Goal: Transaction & Acquisition: Purchase product/service

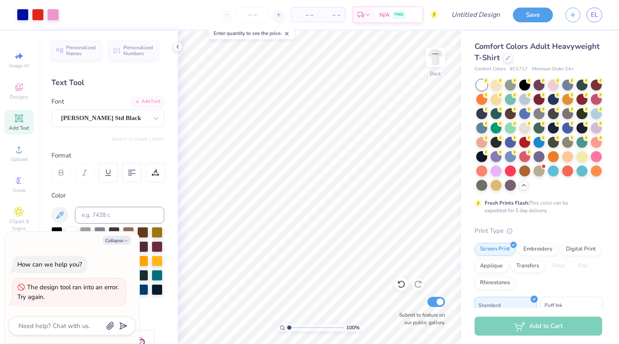
scroll to position [57, 0]
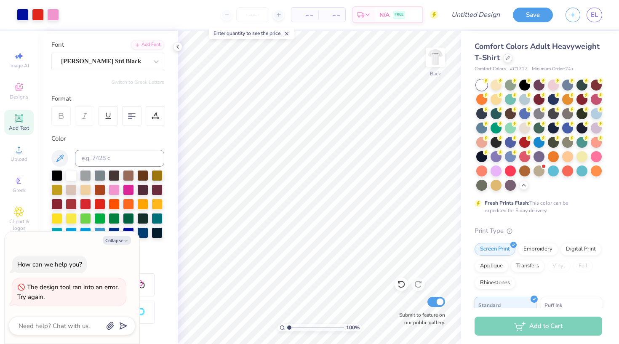
type textarea "x"
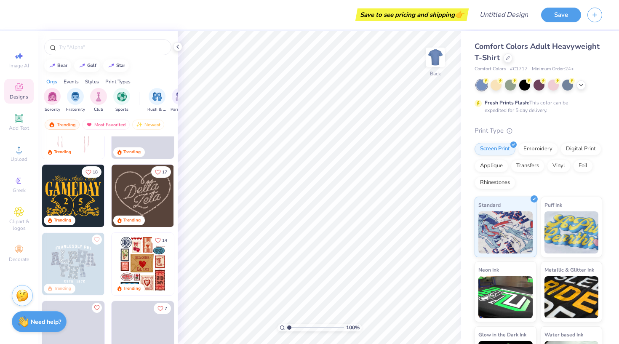
scroll to position [116, 0]
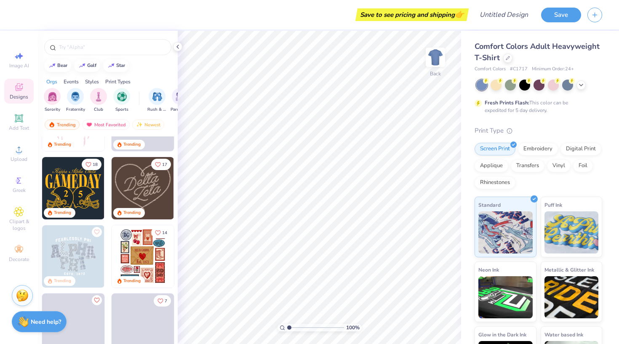
click at [91, 210] on div "Trending" at bounding box center [73, 213] width 62 height 11
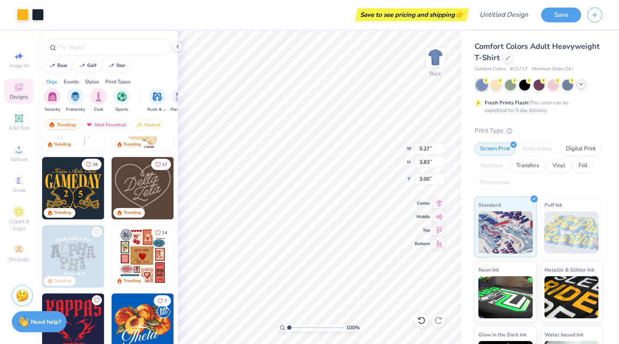
click at [582, 87] on icon at bounding box center [581, 84] width 7 height 7
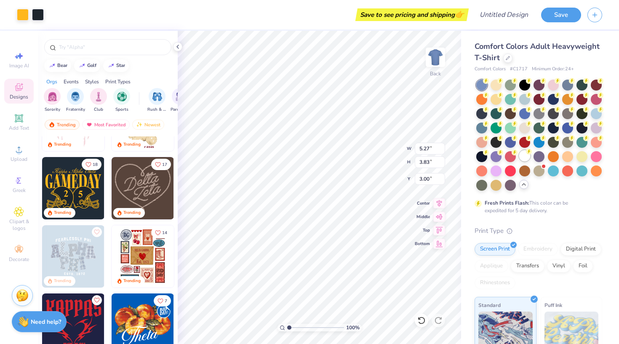
click at [523, 159] on div at bounding box center [524, 155] width 11 height 11
type input "8.97"
type input "6.52"
type input "10.67"
type input "7.76"
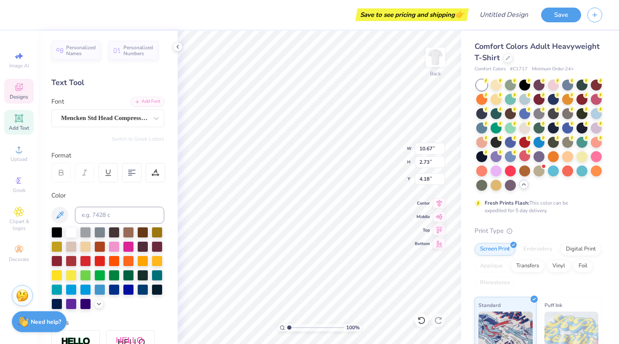
scroll to position [0, 0]
type textarea "G"
type textarea "h"
type textarea "HUSKIES"
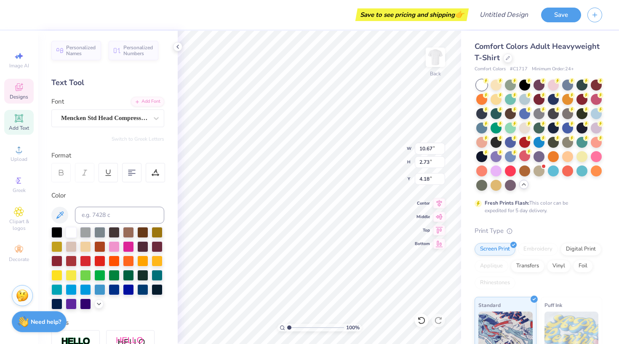
type input "8.33"
type input "1.44"
type input "3.00"
type textarea "K"
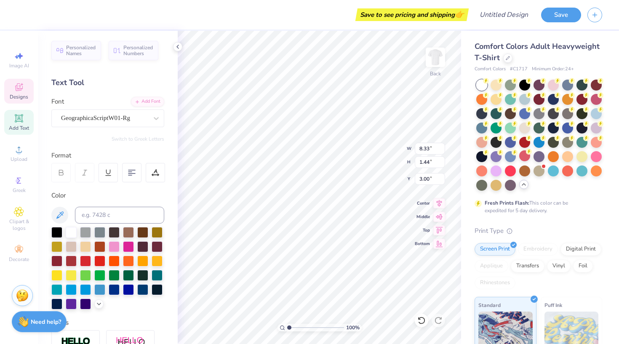
scroll to position [0, 3]
type textarea "Reno High School"
type input "3.77"
type input "4.11"
type input "6.55"
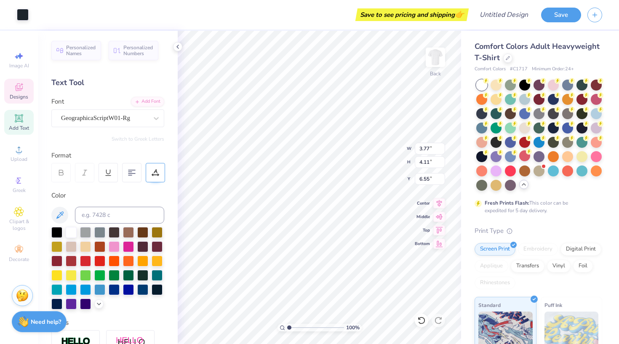
type input "9.24"
type input "2.73"
type input "4.18"
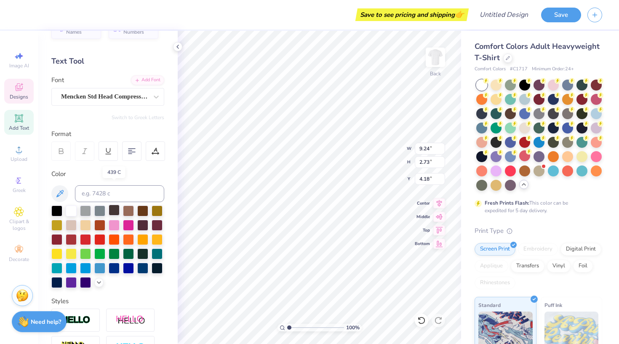
scroll to position [56, 0]
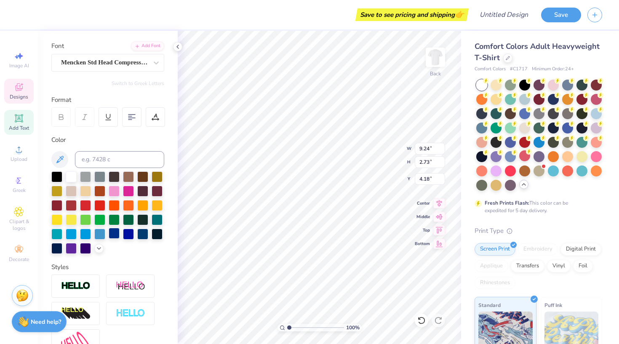
click at [114, 235] on div at bounding box center [114, 233] width 11 height 11
type input "7.87"
type input "1.71"
type input "2.87"
click at [100, 205] on div at bounding box center [99, 204] width 11 height 11
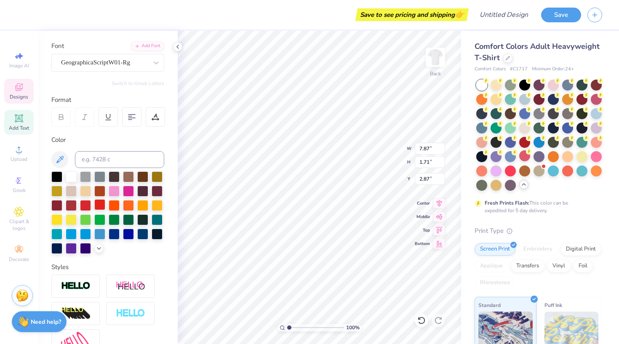
type input "5.19"
type input "4.30"
type input "6.46"
click at [126, 233] on div at bounding box center [128, 233] width 11 height 11
type input "3.77"
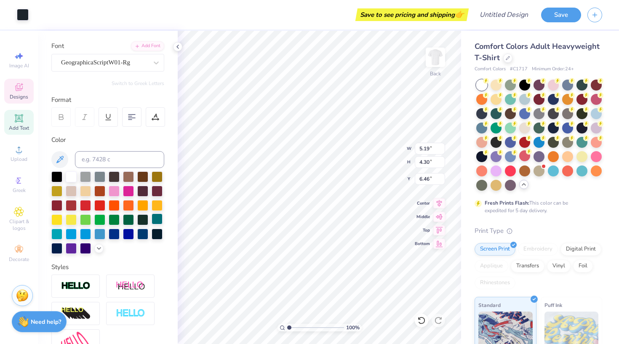
type input "4.11"
type input "6.55"
click at [99, 208] on div at bounding box center [99, 204] width 11 height 11
type input "5.19"
type input "4.30"
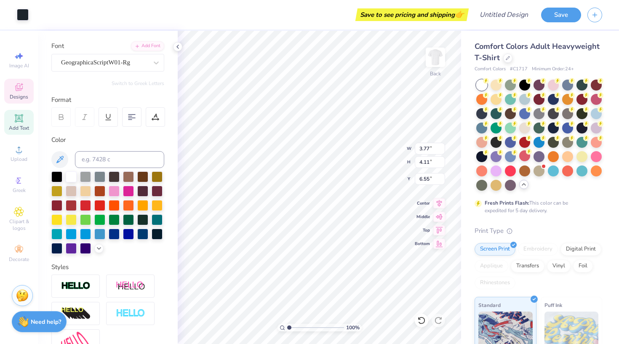
type input "6.46"
click at [17, 13] on div at bounding box center [23, 14] width 12 height 12
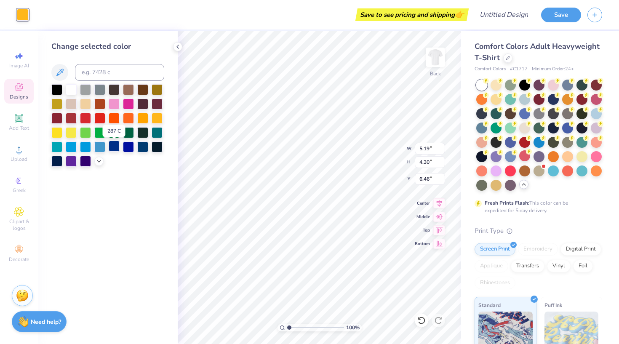
click at [113, 146] on div at bounding box center [114, 146] width 11 height 11
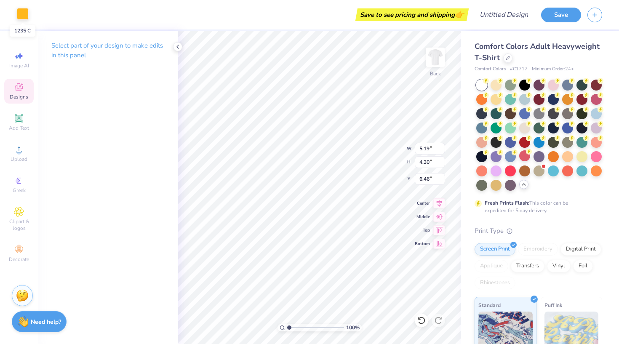
click at [25, 16] on div at bounding box center [23, 14] width 12 height 12
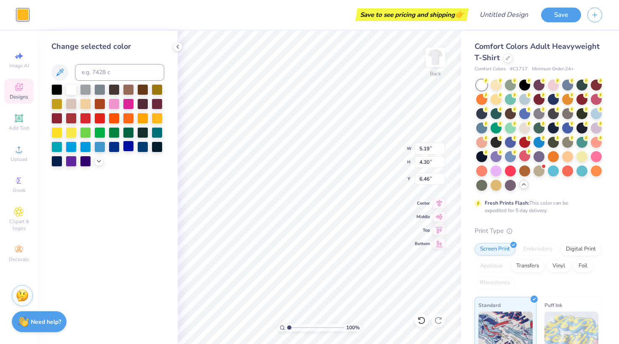
click at [131, 147] on div at bounding box center [128, 146] width 11 height 11
type input "0.79"
type input "1.25"
type input "7.26"
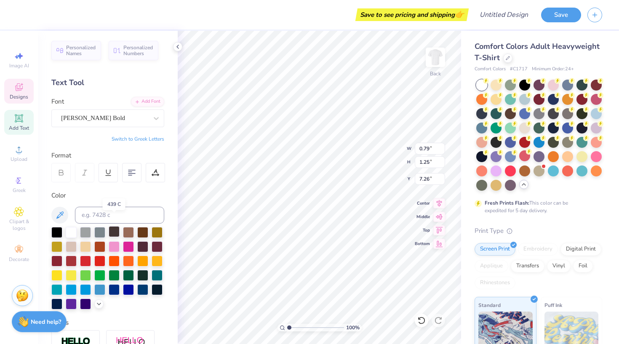
scroll to position [28, 0]
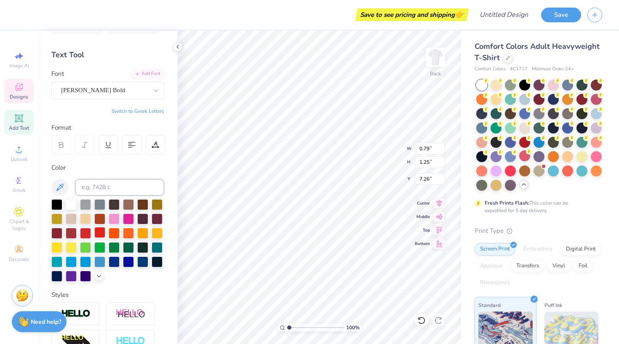
click at [101, 235] on div at bounding box center [99, 232] width 11 height 11
type input "0.74"
type input "1.24"
type input "7.37"
click at [99, 230] on div at bounding box center [99, 232] width 11 height 11
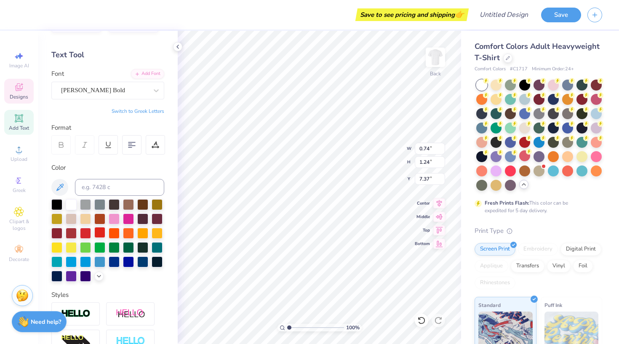
type input "5.19"
type input "4.30"
type input "6.46"
type input "0.79"
type input "1.25"
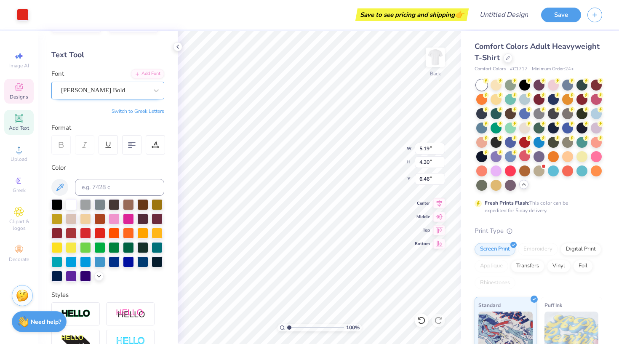
type input "7.26"
type textarea "7"
type input "0.74"
type input "1.24"
type input "7.37"
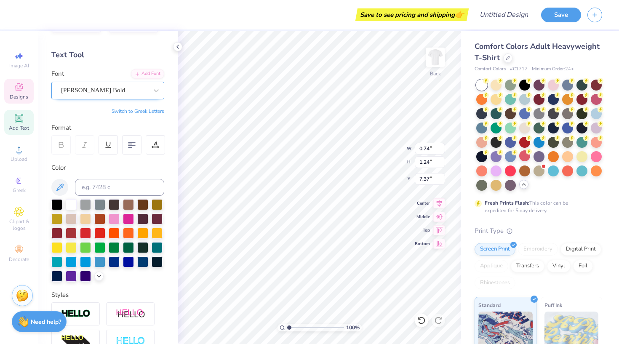
type textarea "9"
type input "5.19"
type input "4.30"
type input "6.46"
click at [425, 321] on icon at bounding box center [421, 320] width 8 height 8
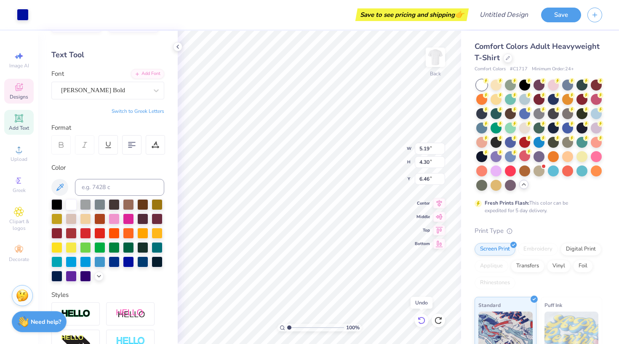
click at [425, 321] on icon at bounding box center [421, 320] width 8 height 8
type input "6.48"
type input "3.77"
type input "4.11"
type input "6.57"
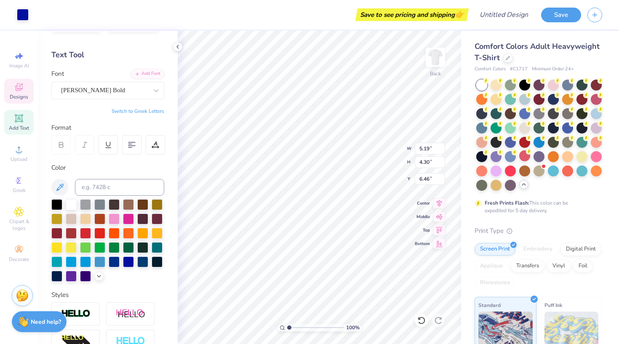
type input "5.19"
type input "4.30"
type input "6.48"
type input "5.19"
type input "4.30"
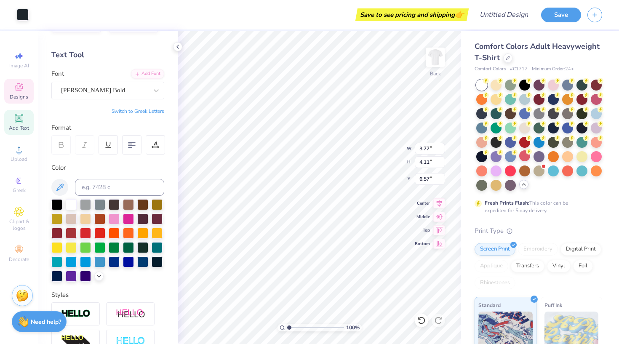
type input "6.48"
type input "4.62"
type input "3.17"
type input "7.35"
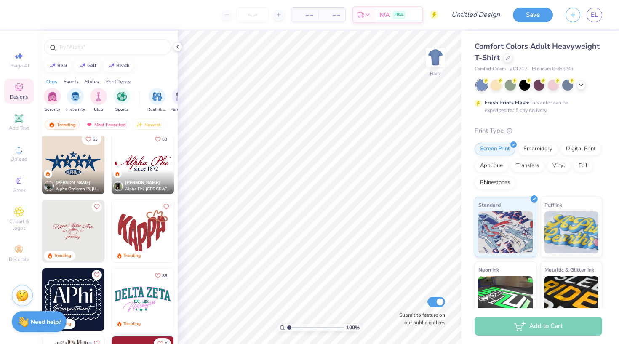
scroll to position [566, 0]
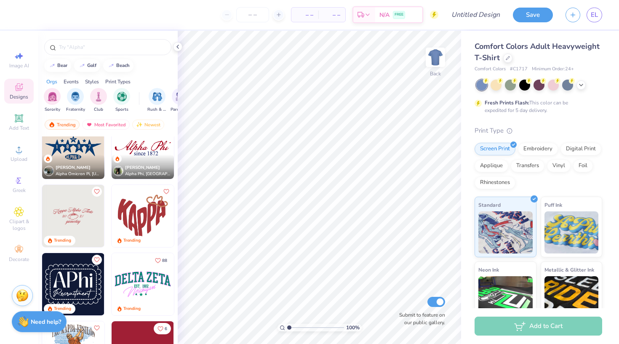
click at [90, 237] on div "Trending" at bounding box center [73, 241] width 62 height 11
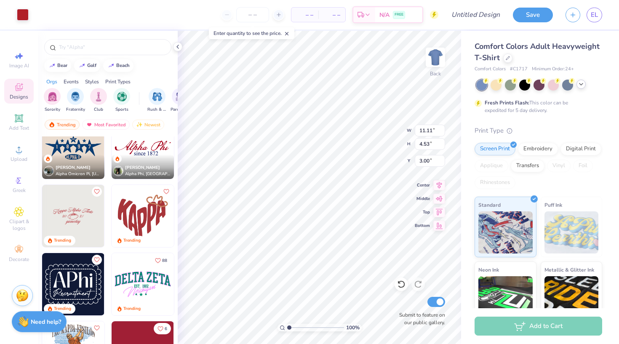
click at [583, 84] on icon at bounding box center [581, 84] width 7 height 7
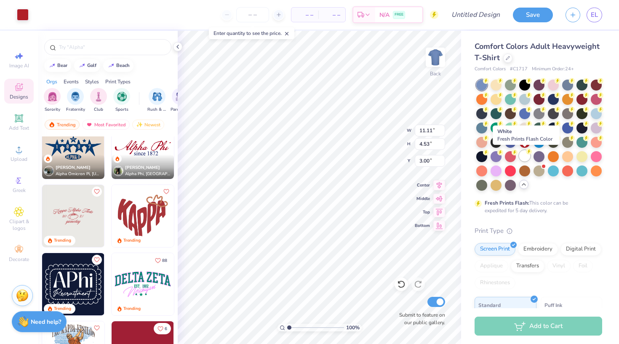
click at [489, 84] on circle at bounding box center [486, 81] width 6 height 6
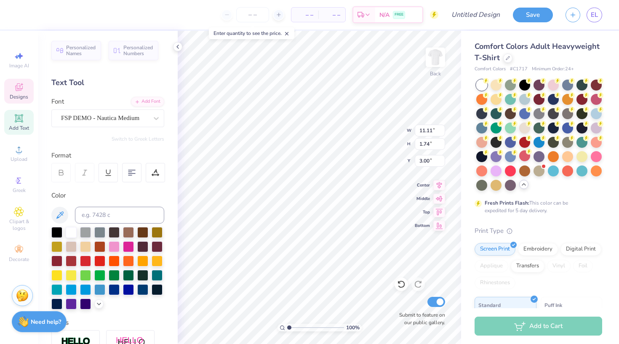
scroll to position [0, 3]
type textarea "Reno High School"
type input "8.37"
click at [319, 132] on div "Hold “Option ⌥” to see the space between elements." at bounding box center [332, 135] width 84 height 19
type input "10.65"
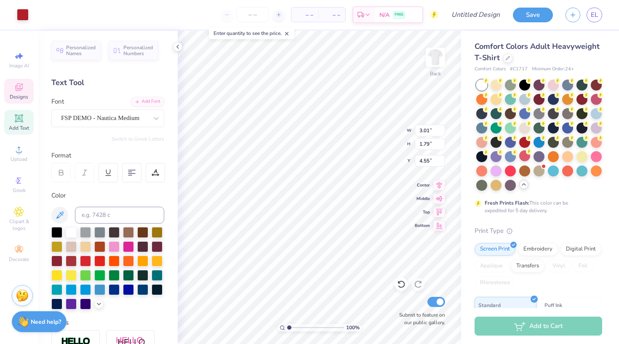
type input "1.73"
type input "2.13"
click at [128, 116] on span "FSP DEMO - Nautica Medium" at bounding box center [100, 118] width 78 height 10
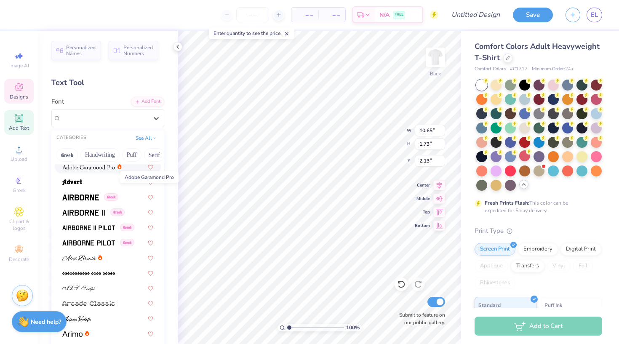
scroll to position [157, 0]
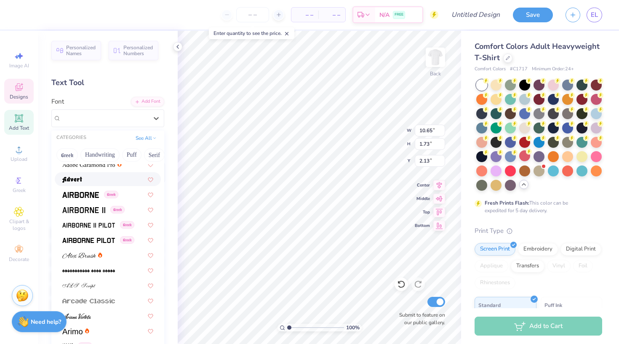
click at [93, 181] on div at bounding box center [107, 179] width 91 height 9
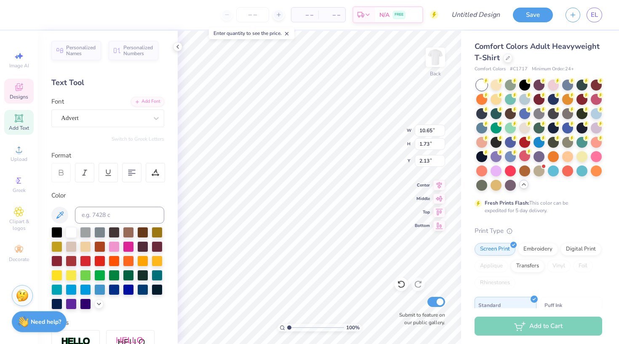
type input "12.81"
type input "1.80"
type input "2.10"
click at [120, 127] on div "Personalized Names Personalized Numbers Text Tool Add Font Font Advert Switch t…" at bounding box center [108, 187] width 140 height 313
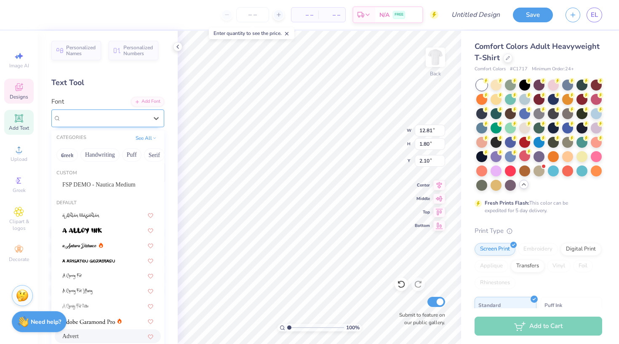
click at [122, 113] on div "Advert" at bounding box center [104, 118] width 88 height 13
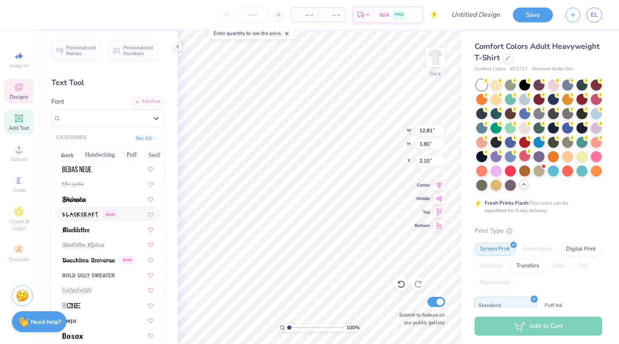
scroll to position [432, 0]
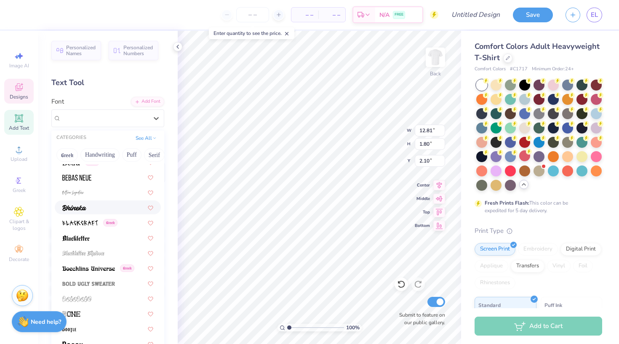
click at [114, 206] on div at bounding box center [107, 207] width 91 height 9
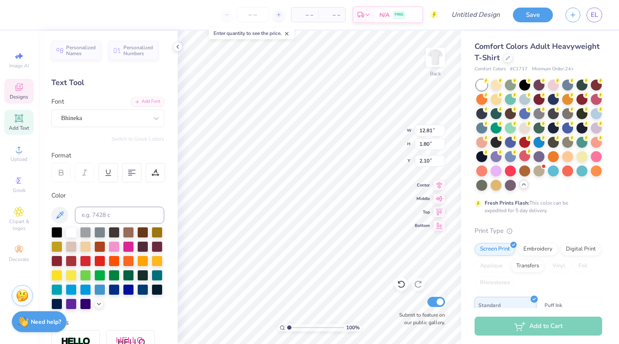
type input "9.82"
type input "1.48"
type input "2.26"
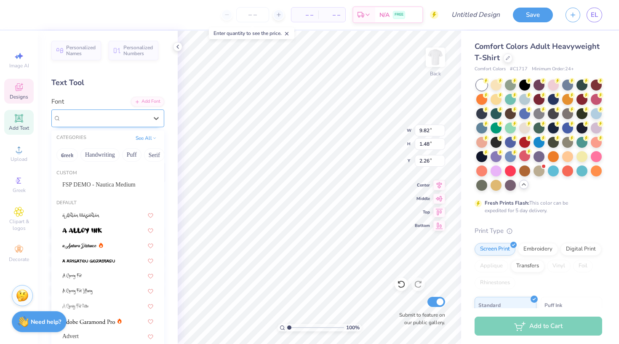
click at [112, 114] on div "Bhineka" at bounding box center [104, 118] width 88 height 13
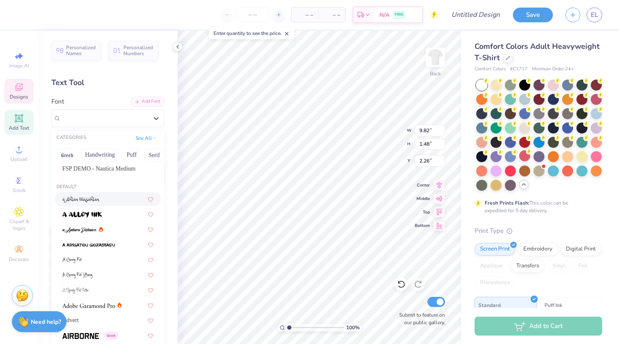
scroll to position [32, 0]
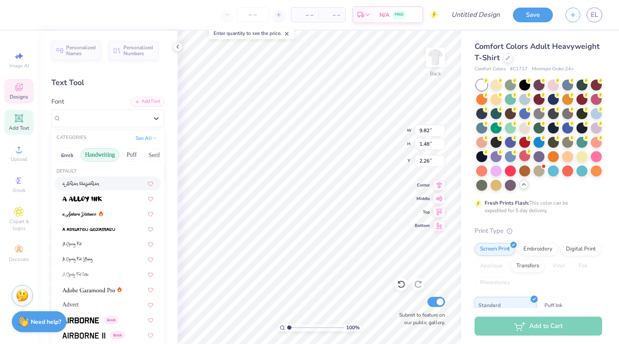
click at [109, 152] on button "Handwriting" at bounding box center [99, 154] width 39 height 13
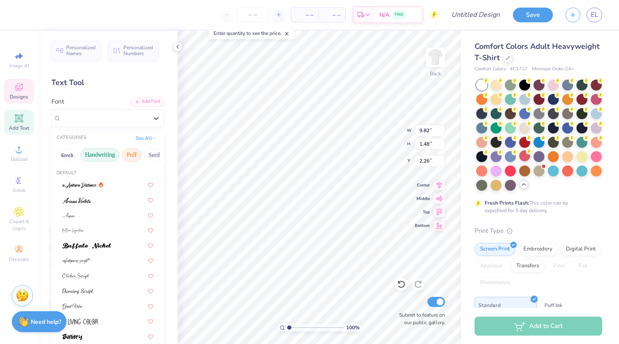
click at [127, 152] on button "Puff" at bounding box center [131, 154] width 19 height 13
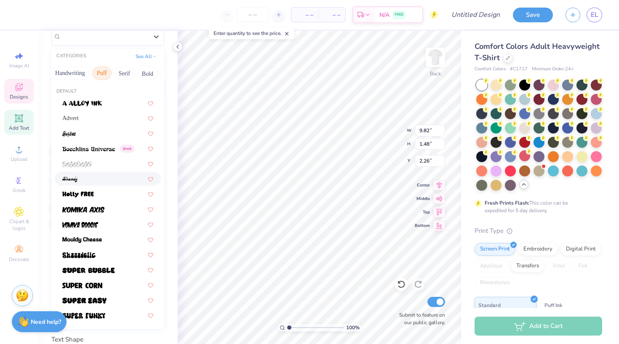
scroll to position [81, 0]
click at [128, 75] on button "Serif" at bounding box center [124, 73] width 21 height 13
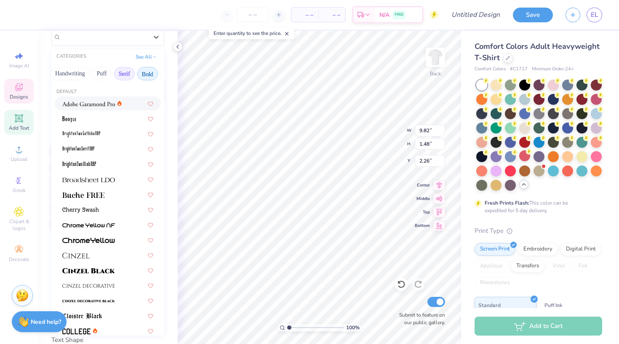
click at [154, 75] on button "Bold" at bounding box center [147, 73] width 21 height 13
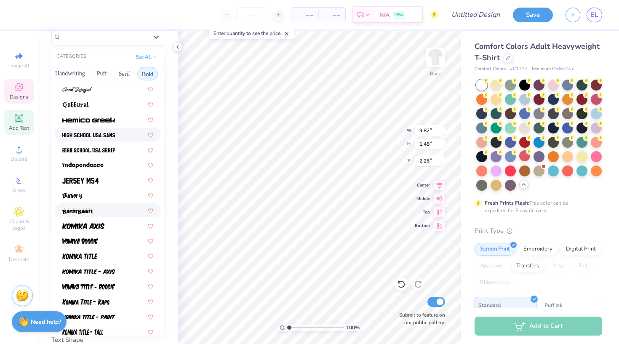
scroll to position [393, 0]
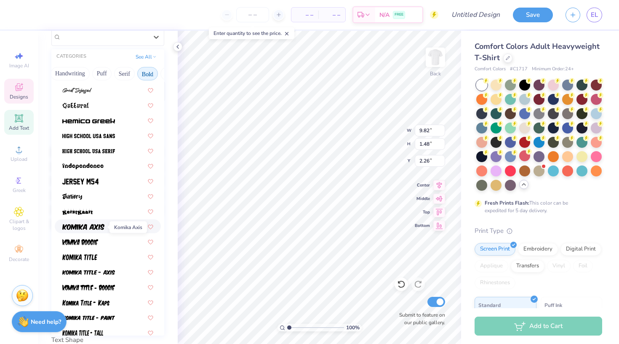
click at [102, 230] on img at bounding box center [83, 227] width 42 height 6
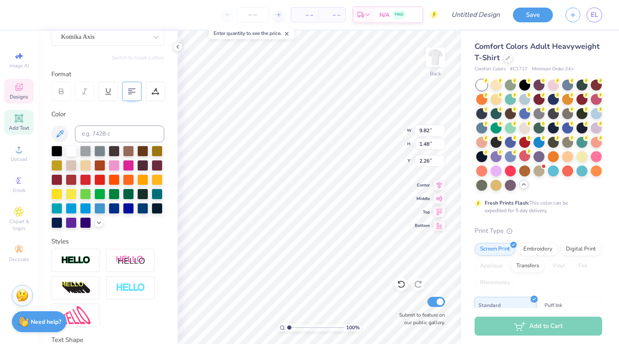
type input "14.17"
type input "1.96"
type input "2.02"
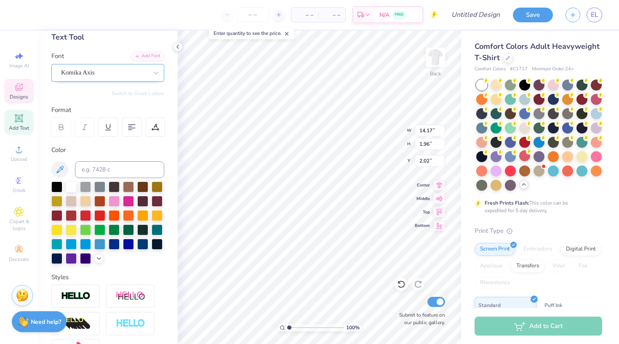
click at [122, 75] on div "Komika Axis" at bounding box center [104, 72] width 88 height 13
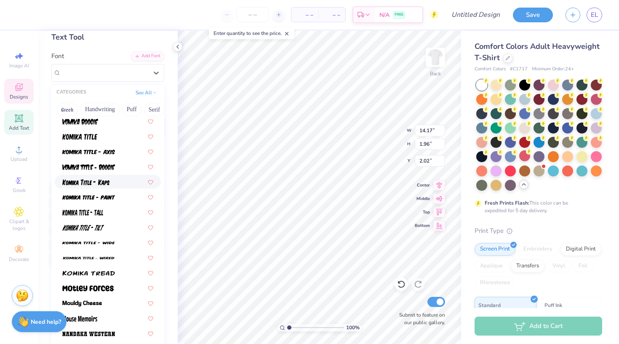
scroll to position [549, 0]
click at [110, 158] on div at bounding box center [108, 151] width 106 height 14
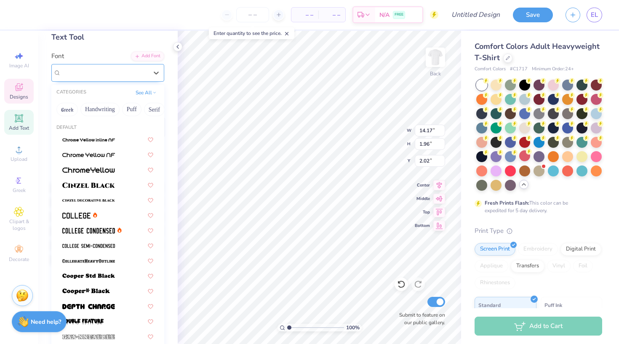
click at [112, 72] on span "Komika Title - Axis" at bounding box center [86, 73] width 51 height 10
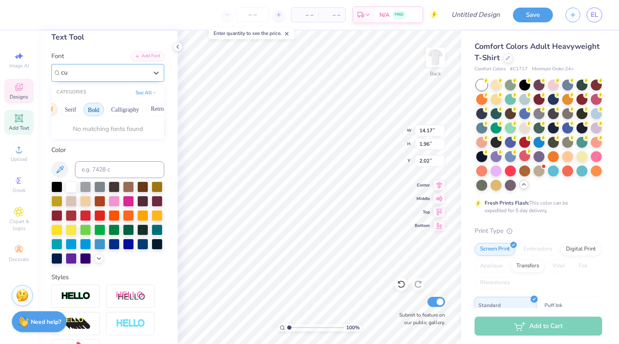
scroll to position [0, 87]
click at [128, 109] on button "Calligraphy" at bounding box center [122, 109] width 37 height 13
click at [126, 111] on button "Calligraphy" at bounding box center [122, 109] width 37 height 13
click at [123, 142] on div at bounding box center [107, 139] width 91 height 9
type input "cu"
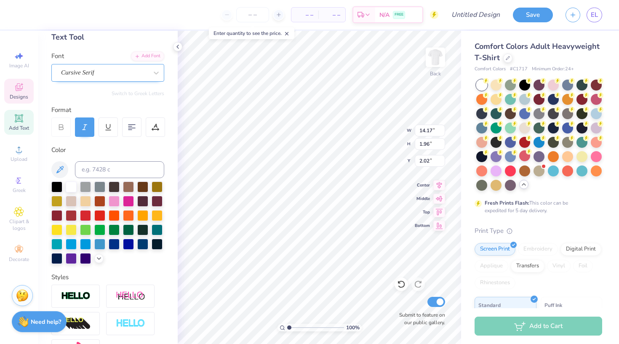
type input "13.40"
type input "1.76"
type input "2.12"
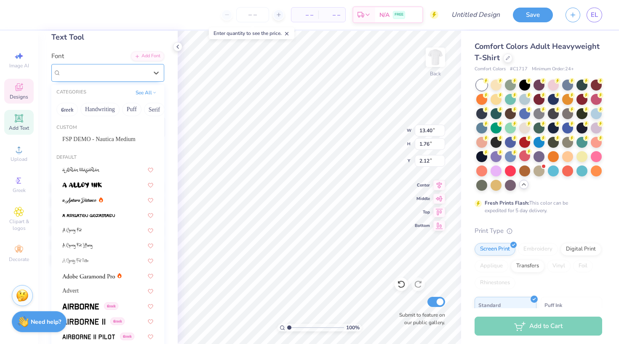
click at [127, 79] on div "Cursive Serif" at bounding box center [107, 73] width 113 height 18
click at [112, 111] on button "Calligraphy" at bounding box center [95, 109] width 37 height 13
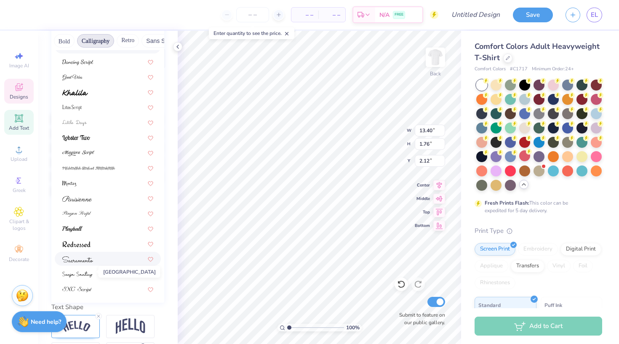
scroll to position [118, 0]
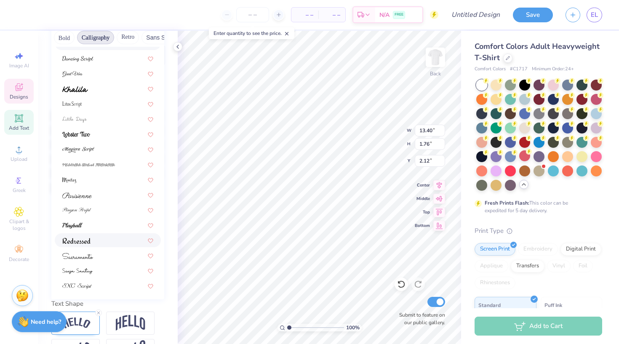
click at [96, 234] on div "Bhineka Greek Cursive Serif" at bounding box center [107, 73] width 113 height 438
click at [93, 229] on div at bounding box center [107, 225] width 91 height 9
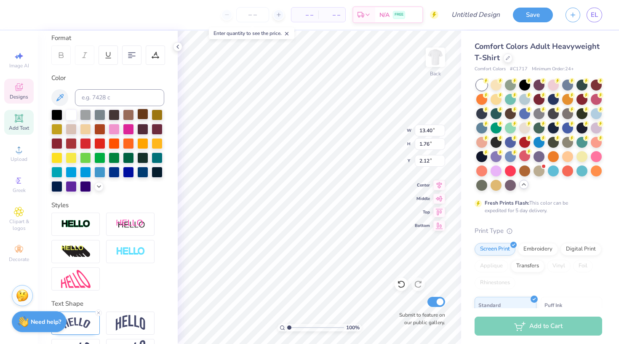
type input "10.79"
type input "1.60"
type input "2.20"
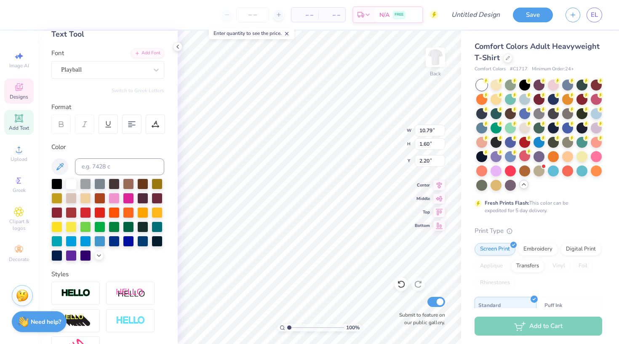
scroll to position [47, 0]
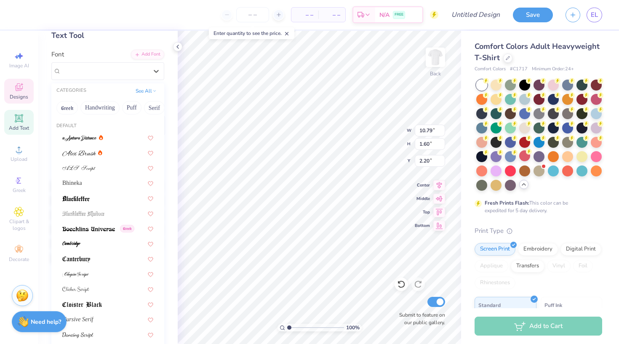
click at [121, 76] on div at bounding box center [104, 70] width 87 height 11
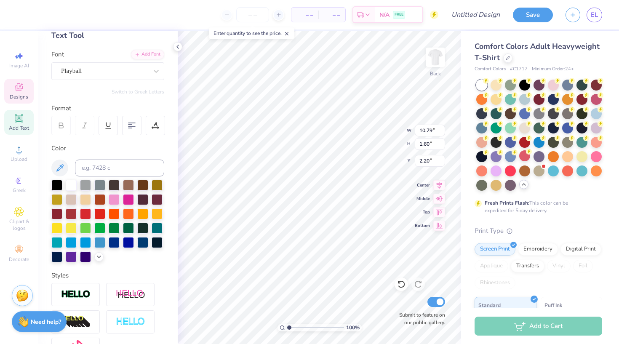
scroll to position [0, 3]
click at [64, 128] on icon at bounding box center [61, 126] width 8 height 8
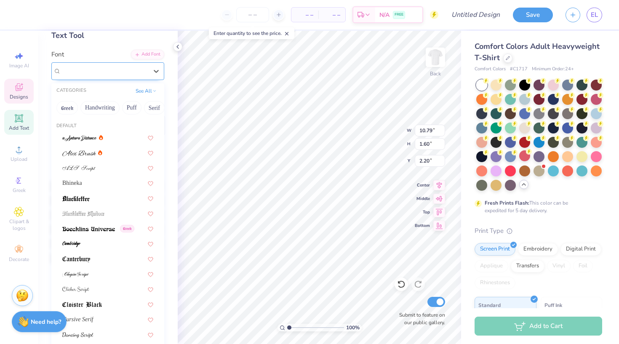
click at [128, 72] on div "Playball" at bounding box center [104, 70] width 88 height 13
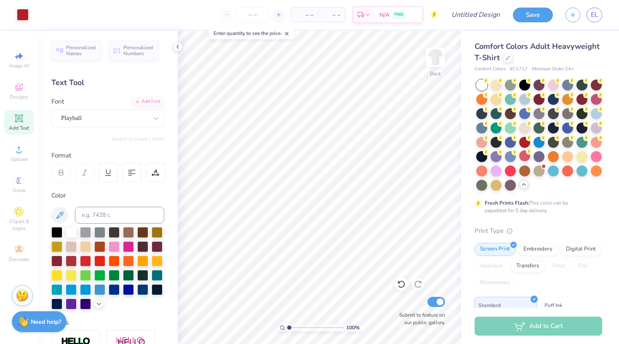
scroll to position [0, 0]
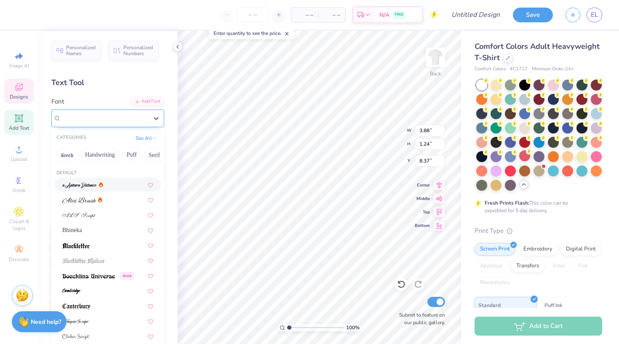
click at [112, 119] on span "FSP DEMO - Nautica Medium" at bounding box center [100, 118] width 78 height 10
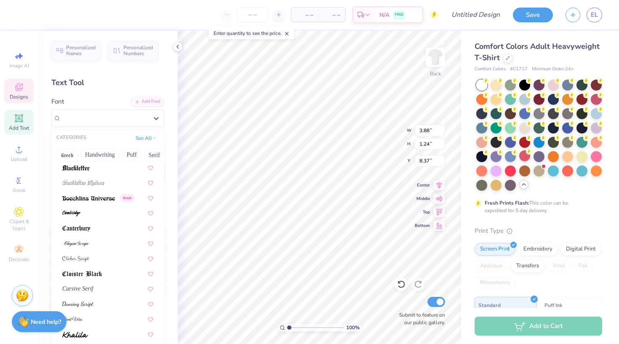
scroll to position [181, 0]
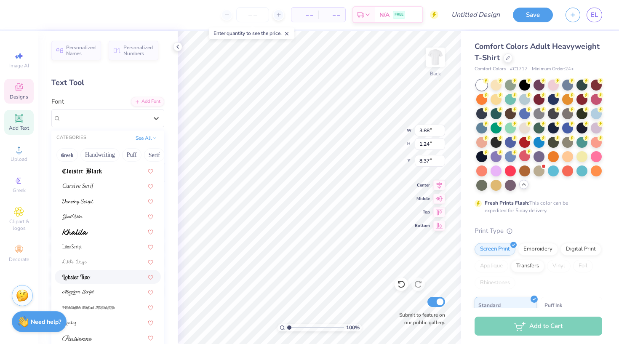
click at [85, 281] on span at bounding box center [76, 276] width 28 height 9
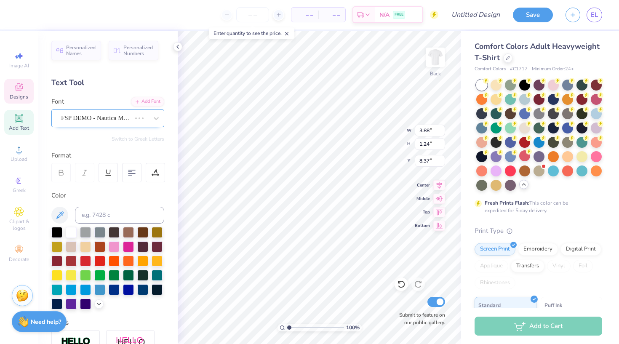
scroll to position [0, 0]
click at [88, 112] on div "FSP DEMO - Nautica Medium" at bounding box center [96, 118] width 72 height 13
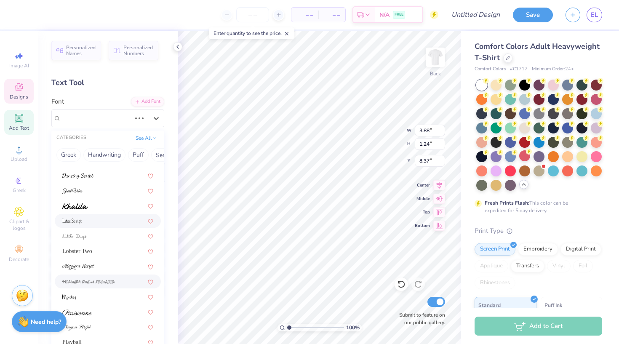
scroll to position [206, 0]
click at [99, 251] on div "Lobster Two" at bounding box center [107, 251] width 91 height 9
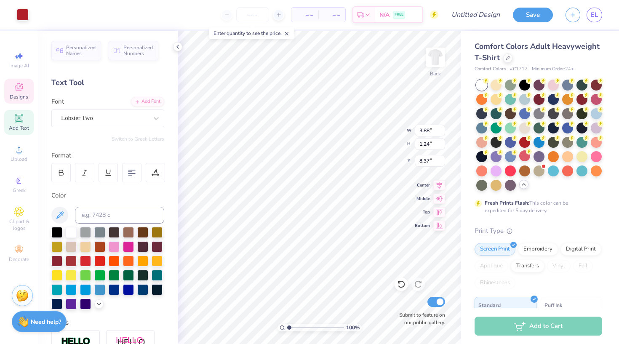
type input "5.14"
type input "1.39"
type input "8.18"
click at [126, 118] on div "Lobster Two" at bounding box center [104, 118] width 88 height 13
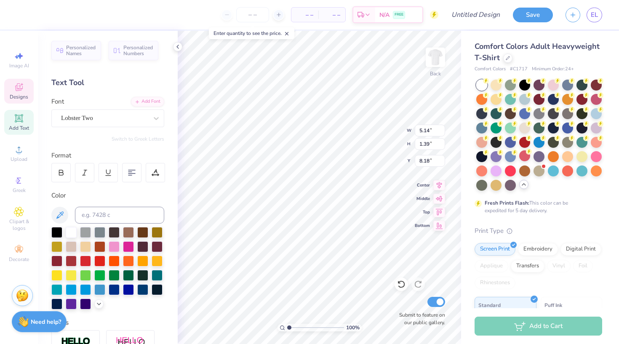
type textarea "Reno High School"
click at [68, 172] on div at bounding box center [60, 172] width 19 height 19
type input "10.29"
type textarea "R"
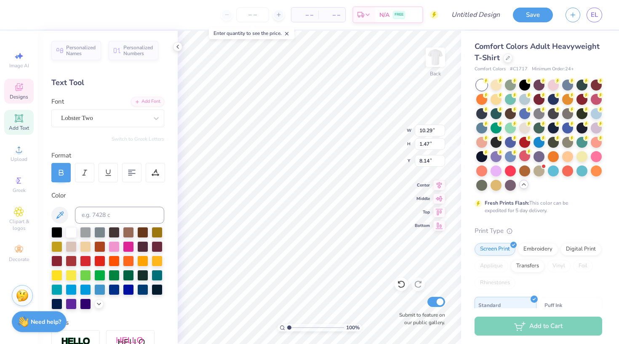
type textarea "C"
type textarea "Dread the Blue and Red"
click at [120, 117] on div "Lobster Two" at bounding box center [104, 118] width 88 height 13
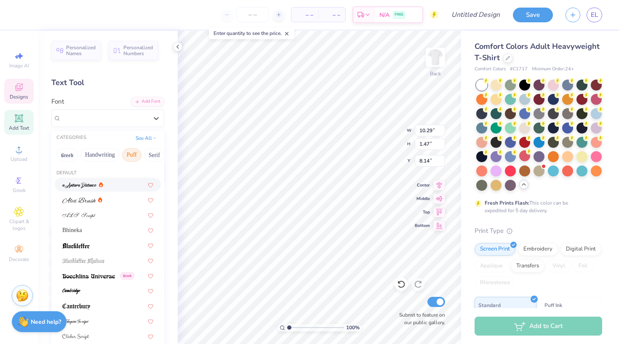
click at [132, 158] on button "Puff" at bounding box center [131, 154] width 19 height 13
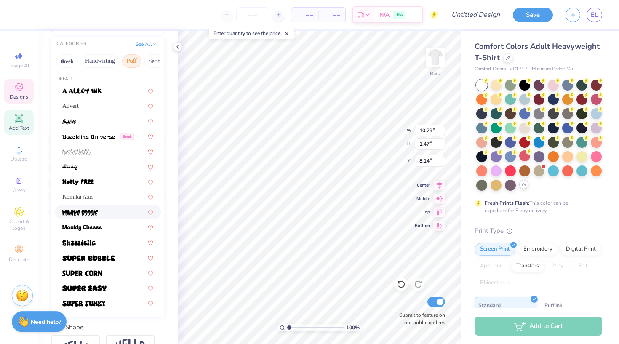
scroll to position [89, 0]
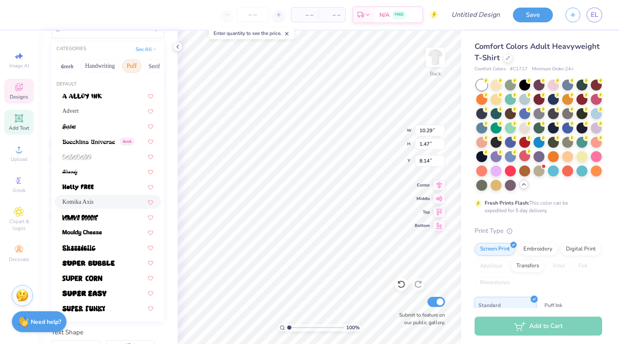
click at [116, 206] on div "Komika Axis" at bounding box center [107, 202] width 91 height 9
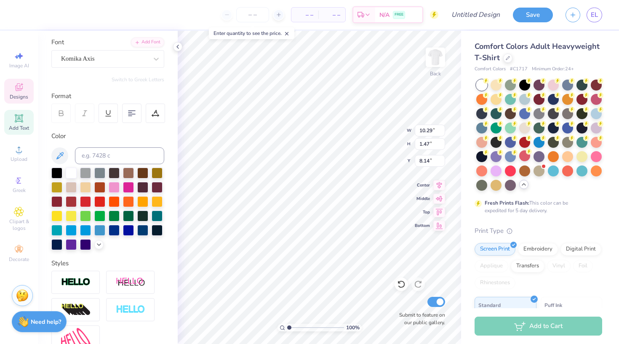
scroll to position [29, 0]
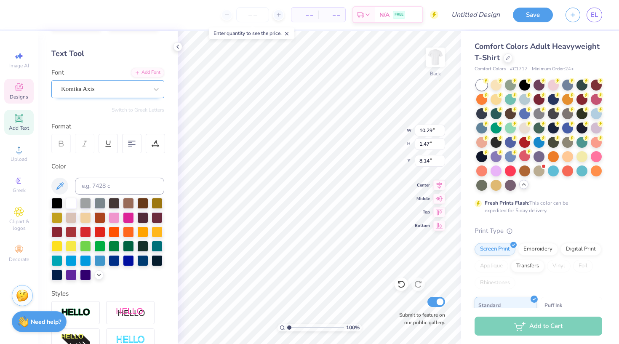
click at [134, 92] on div "Komika Axis" at bounding box center [104, 89] width 88 height 13
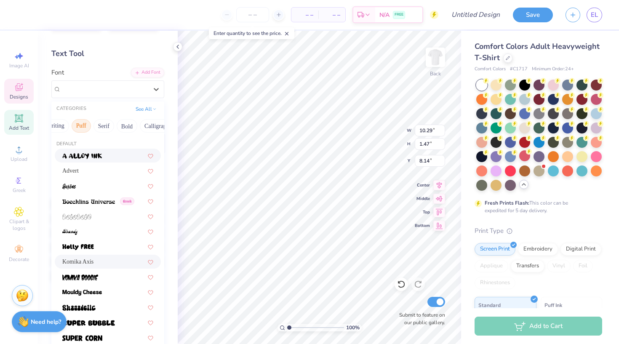
scroll to position [0, 59]
click at [125, 129] on button "Bold" at bounding box center [118, 125] width 21 height 13
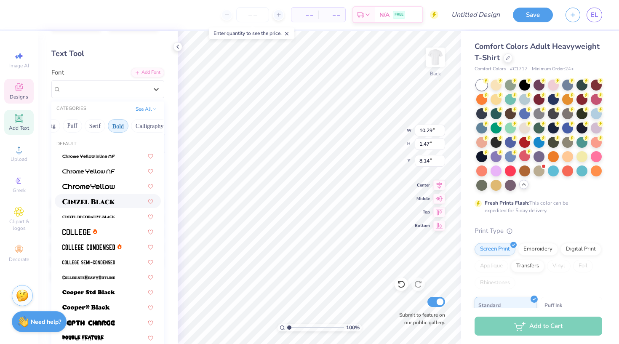
click at [129, 200] on div at bounding box center [107, 201] width 91 height 9
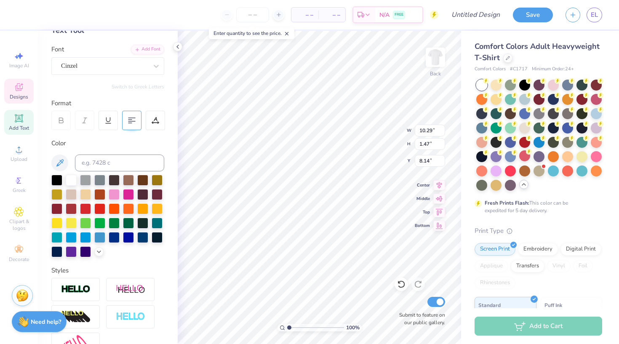
scroll to position [21, 0]
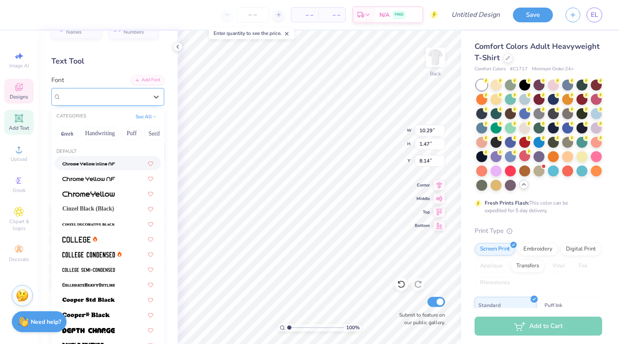
click at [134, 93] on div "Cinzel" at bounding box center [104, 96] width 88 height 13
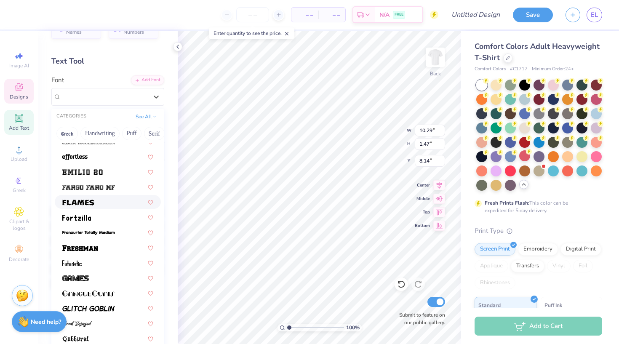
scroll to position [222, 0]
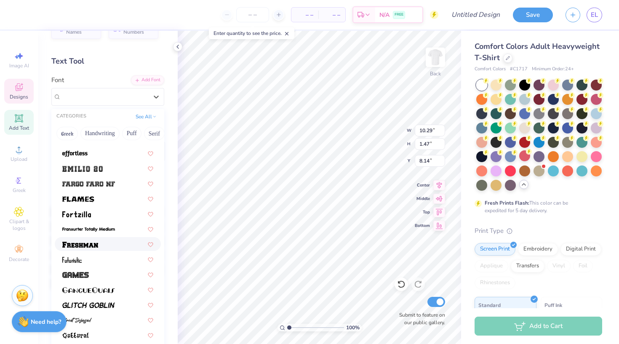
click at [114, 242] on div at bounding box center [107, 244] width 91 height 9
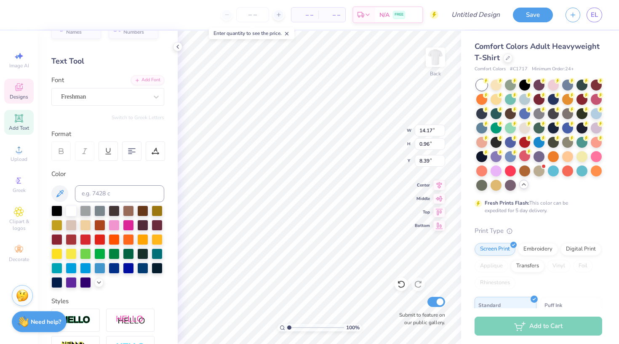
type input "11.68"
type input "0.79"
type input "8.56"
type input "13.98"
type input "0.95"
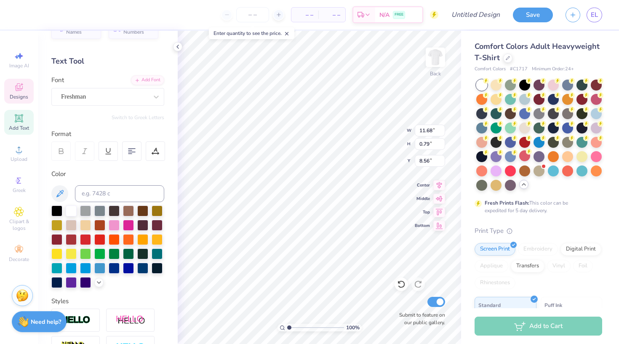
type input "8.41"
type input "12.91"
type input "0.88"
click at [101, 100] on div "Freshman" at bounding box center [104, 96] width 88 height 13
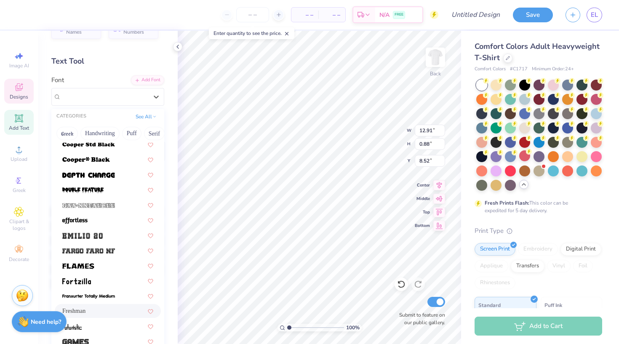
scroll to position [156, 0]
click at [97, 267] on div at bounding box center [107, 265] width 91 height 9
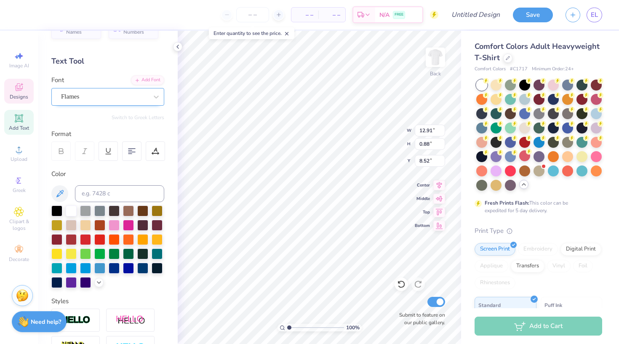
click at [123, 93] on div "Flames" at bounding box center [104, 96] width 88 height 13
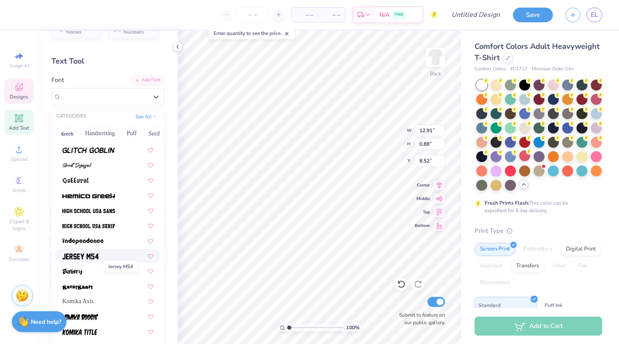
scroll to position [378, 0]
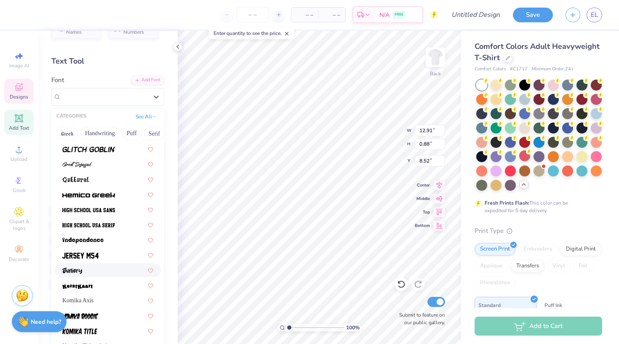
click at [87, 270] on div at bounding box center [107, 270] width 91 height 9
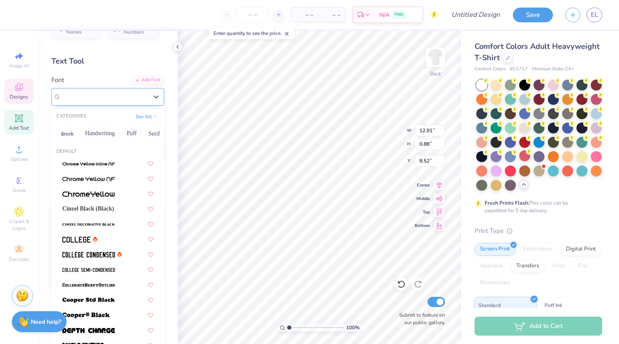
click at [121, 101] on div at bounding box center [104, 96] width 87 height 11
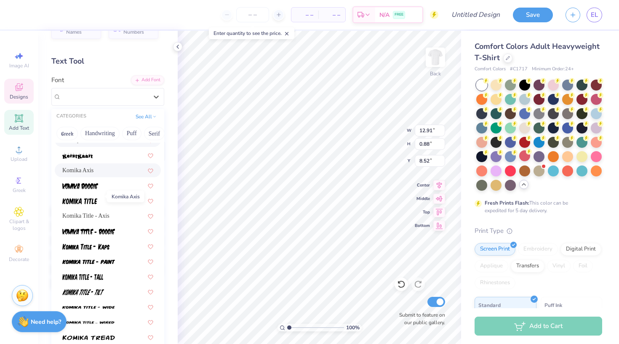
scroll to position [515, 0]
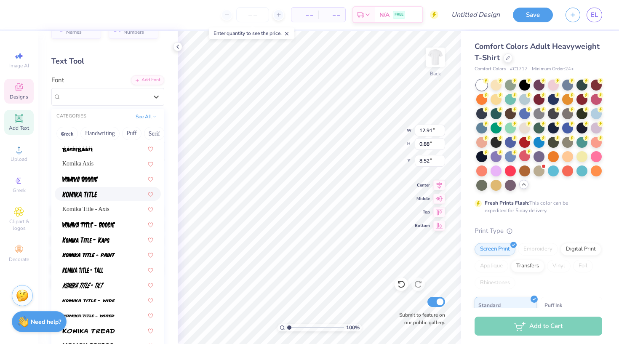
click at [106, 193] on div at bounding box center [107, 194] width 91 height 9
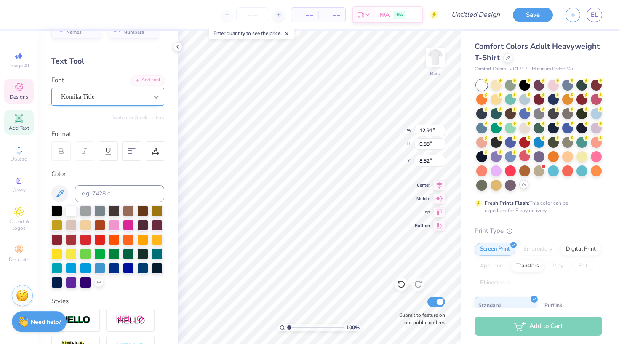
click at [152, 95] on icon at bounding box center [156, 97] width 8 height 8
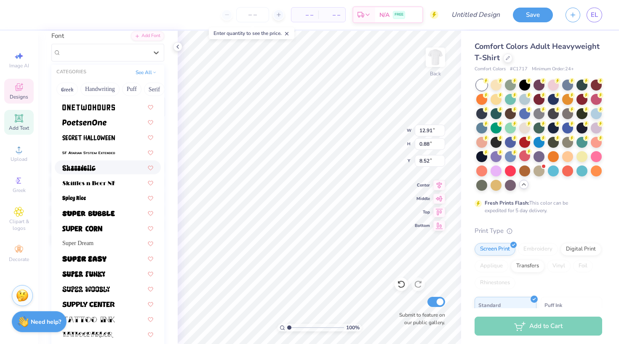
scroll to position [817, 0]
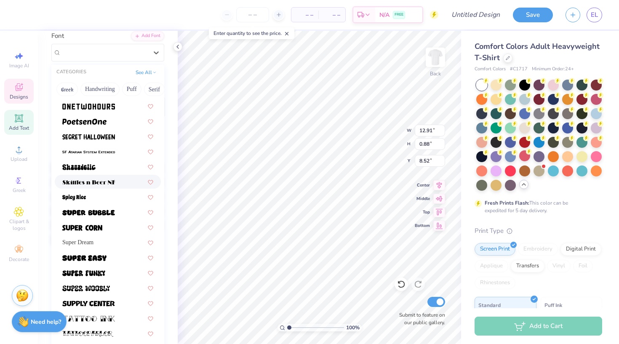
click at [116, 178] on div at bounding box center [107, 181] width 91 height 9
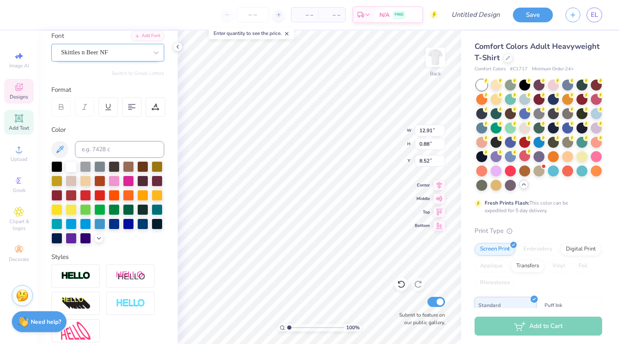
click at [138, 58] on div "Skittles n Beer NF" at bounding box center [104, 52] width 88 height 13
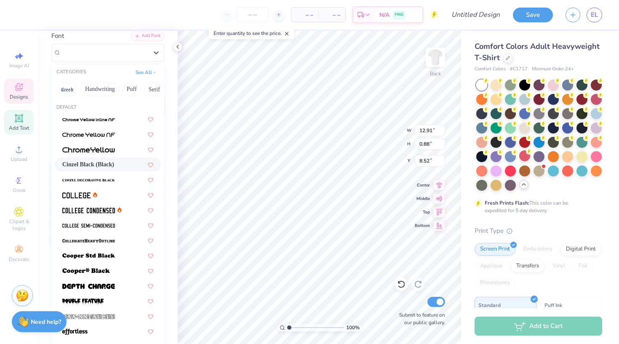
scroll to position [7, 0]
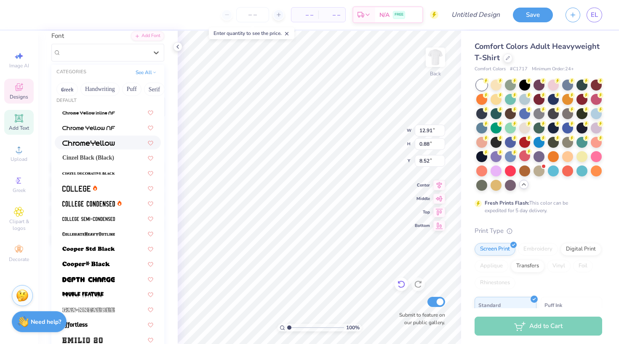
click at [404, 284] on icon at bounding box center [401, 285] width 7 height 8
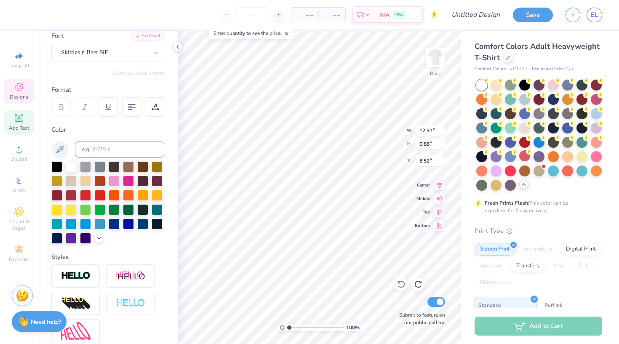
click at [403, 283] on icon at bounding box center [401, 284] width 8 height 8
type input "8.48"
click at [403, 283] on icon at bounding box center [401, 284] width 8 height 8
type input "13.98"
type input "0.95"
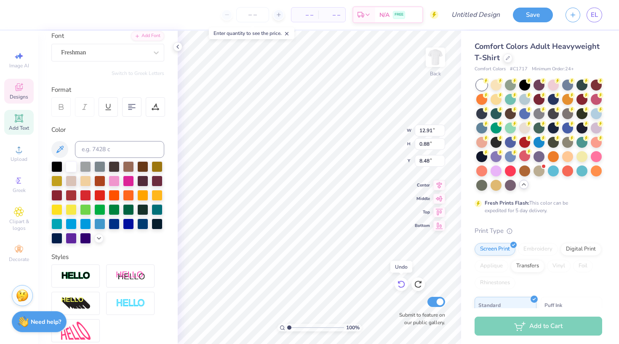
type input "8.41"
click at [403, 283] on icon at bounding box center [401, 284] width 8 height 8
type input "11.68"
type input "0.79"
type input "8.56"
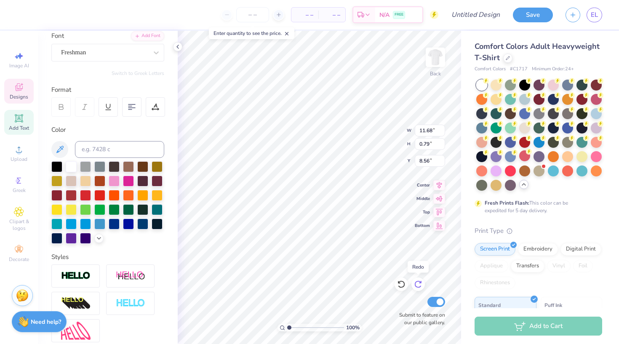
click at [423, 284] on div at bounding box center [417, 284] width 13 height 13
type input "13.98"
type input "0.95"
type input "8.41"
type input "13.36"
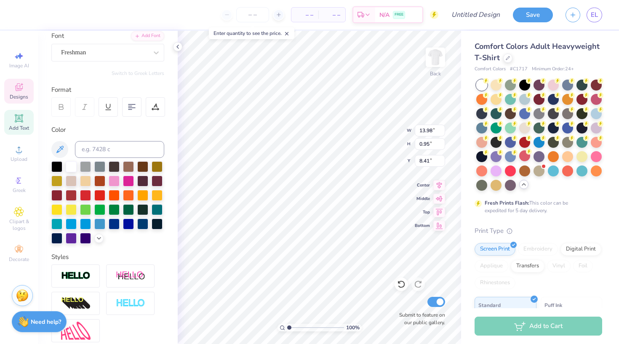
type input "0.91"
type input "8.45"
type input "7.43"
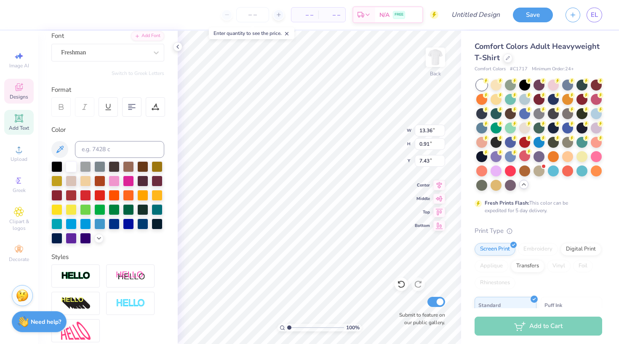
type textarea "DT-BAR"
type input "6.49"
type input "1.35"
type input "7.38"
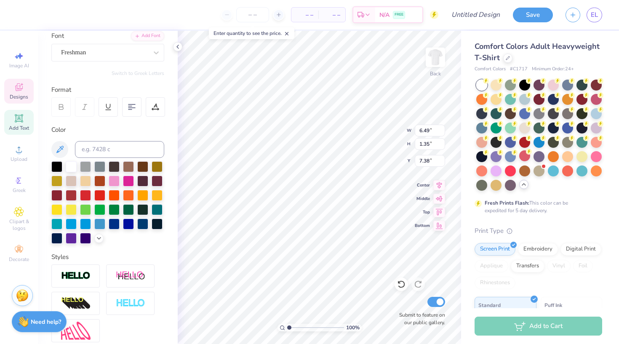
type input "5.07"
type input "1.06"
type input "7.68"
click at [60, 110] on icon at bounding box center [61, 107] width 8 height 8
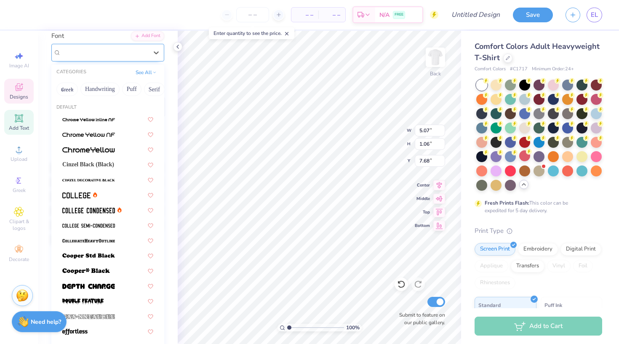
click at [115, 52] on div "Freshman" at bounding box center [104, 52] width 88 height 13
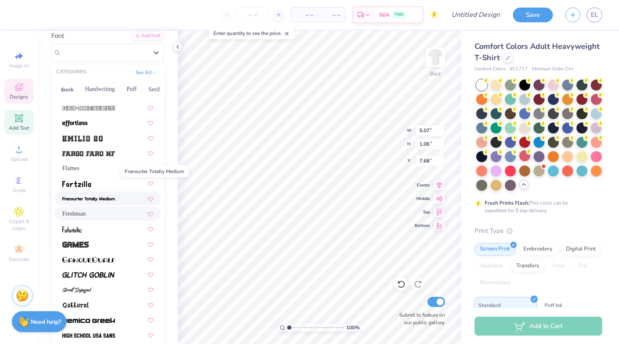
scroll to position [378, 0]
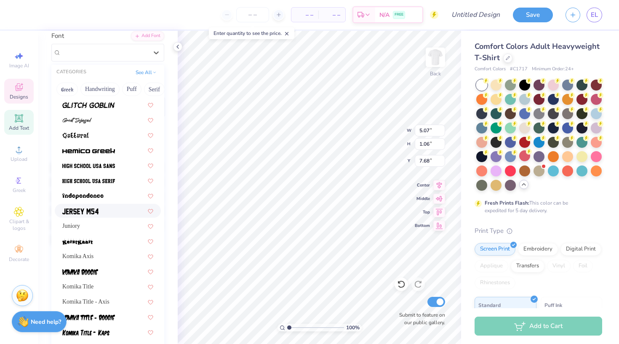
click at [103, 210] on div at bounding box center [107, 210] width 91 height 9
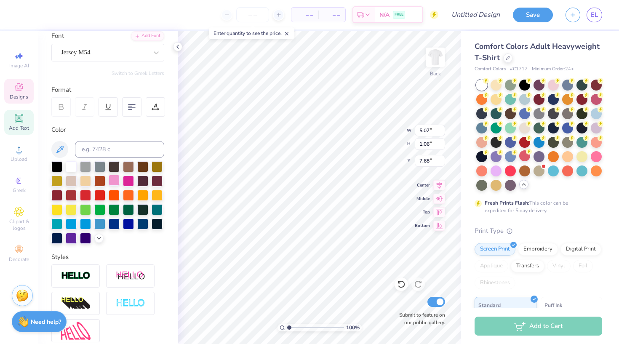
type input "3.26"
type input "0.97"
type input "7.72"
type textarea "DT-BAR"
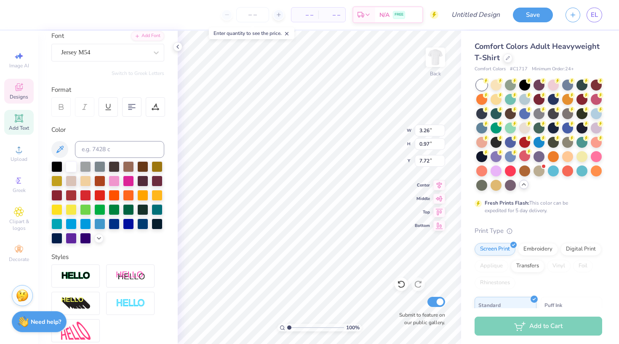
scroll to position [0, 1]
click at [104, 50] on div "Jersey M54" at bounding box center [104, 52] width 88 height 13
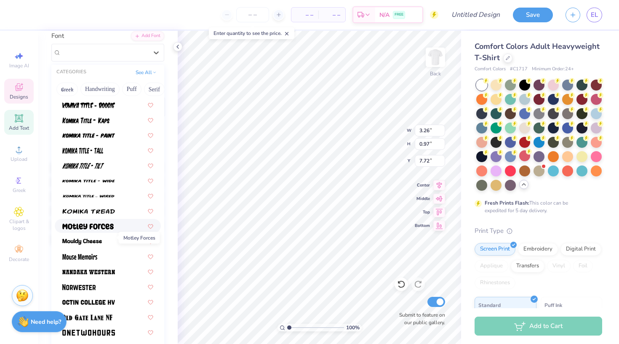
scroll to position [593, 0]
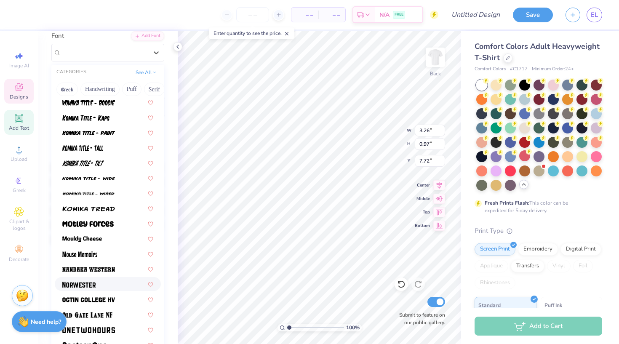
click at [111, 288] on div at bounding box center [107, 284] width 91 height 9
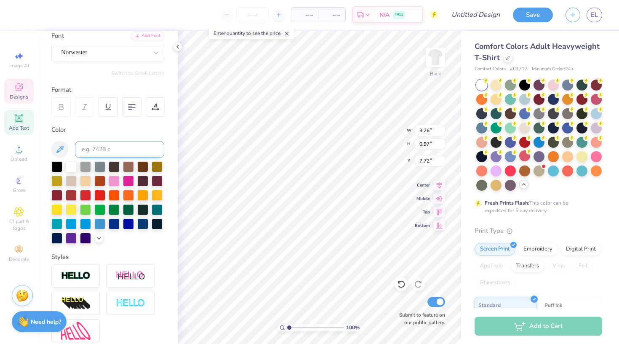
type input "3.46"
type input "1.01"
type input "7.70"
type input "8.19"
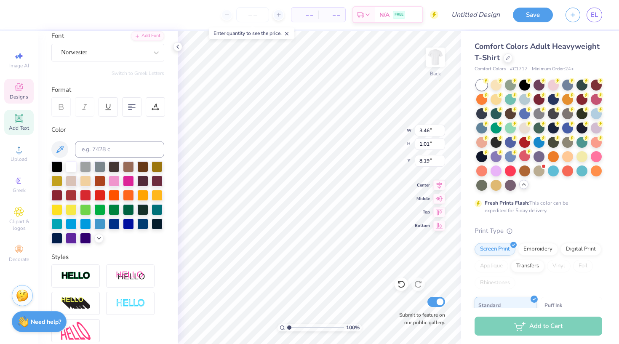
type textarea "DT-BAR"
click at [320, 154] on li "Copy" at bounding box center [341, 153] width 66 height 16
type input "9.50"
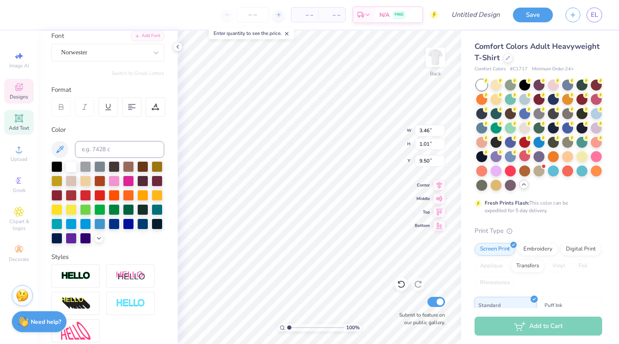
type textarea "Dread the blue and red"
type input "10.18"
type input "0.82"
type input "9.69"
type input "8.23"
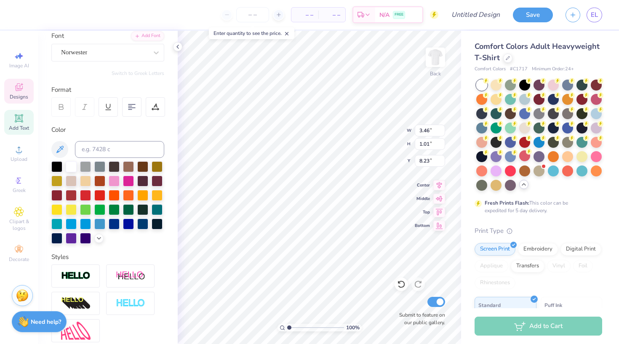
type input "3.08"
type input "0.90"
type input "8.34"
type input "9.24"
type input "8.33"
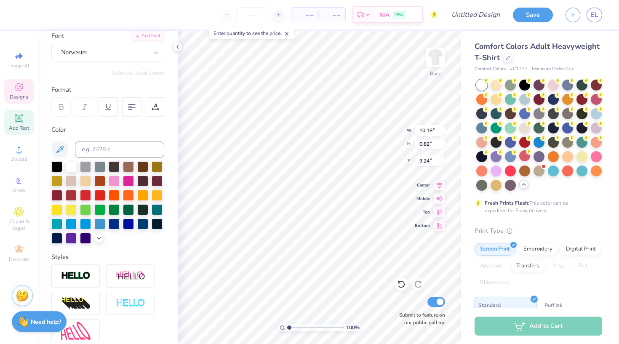
type input "0.67"
type input "9.39"
type input "9.48"
type input "3.08"
type input "0.90"
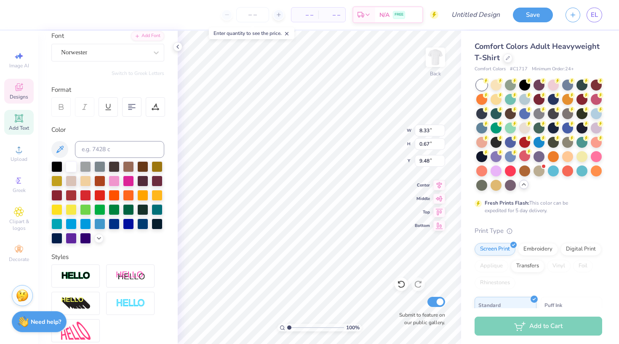
type input "8.34"
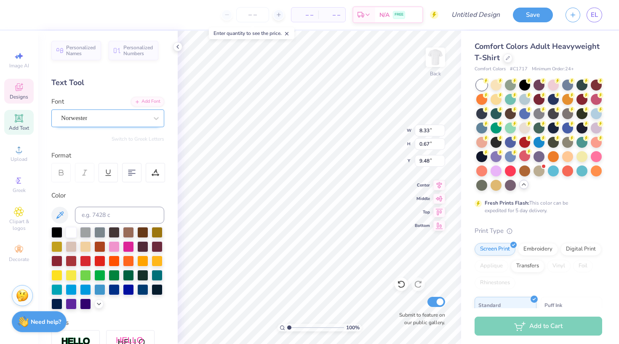
scroll to position [0, 0]
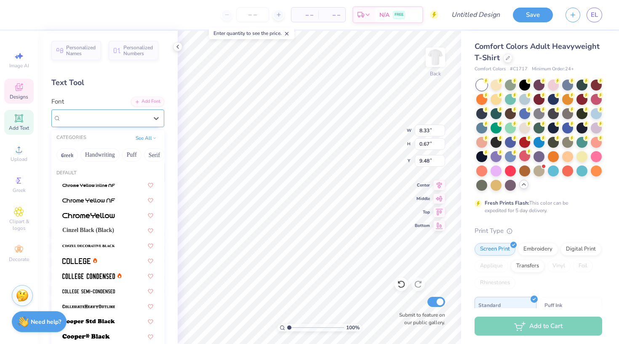
click at [115, 121] on div "Norwester" at bounding box center [104, 118] width 88 height 13
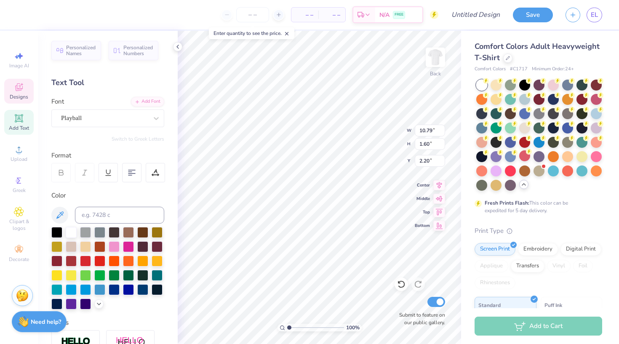
type input "10.79"
type input "1.60"
type input "2.20"
click at [103, 124] on div "Playball" at bounding box center [104, 118] width 88 height 13
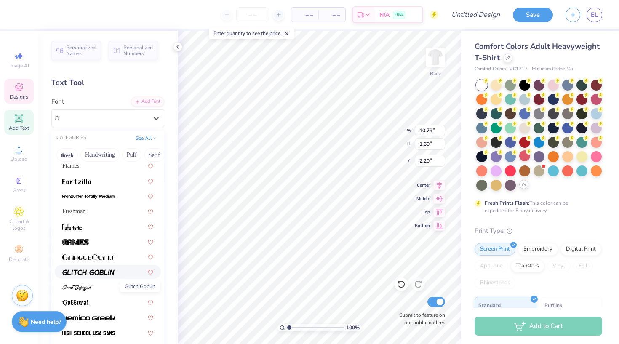
scroll to position [277, 0]
click at [102, 274] on img at bounding box center [88, 272] width 53 height 6
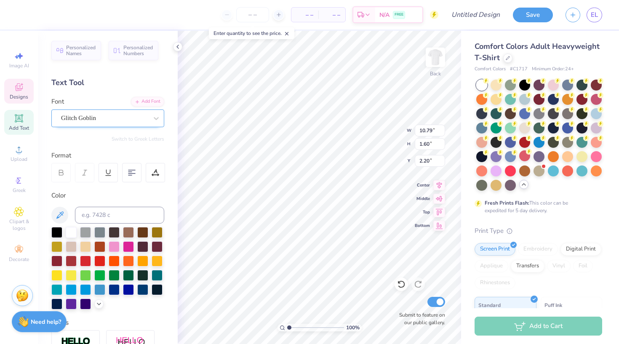
type input "13.24"
type input "1.72"
type input "2.14"
click at [144, 124] on div "Glitch Goblin" at bounding box center [104, 118] width 88 height 13
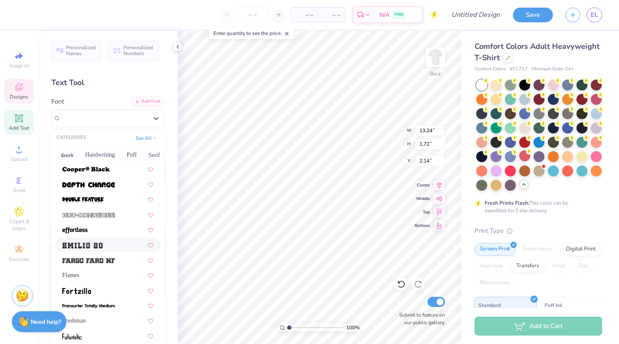
scroll to position [175, 0]
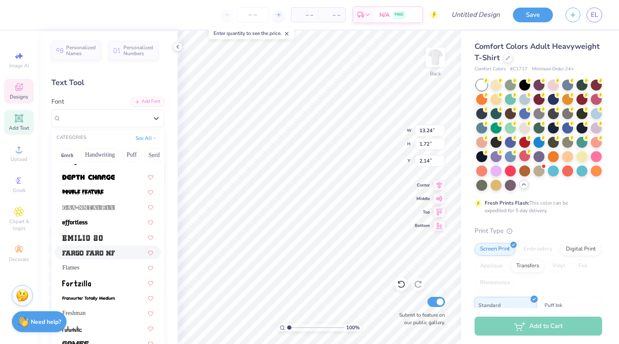
click at [120, 258] on div at bounding box center [108, 253] width 106 height 14
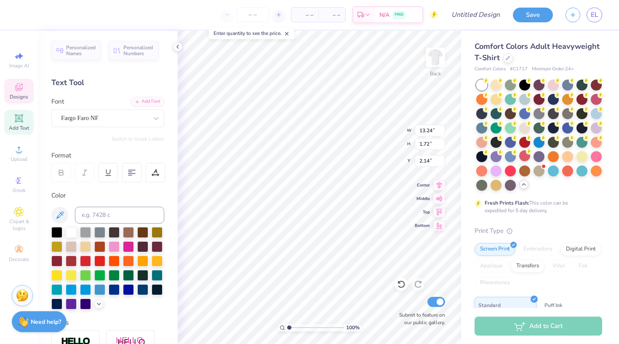
type input "14.17"
type input "1.77"
type input "2.12"
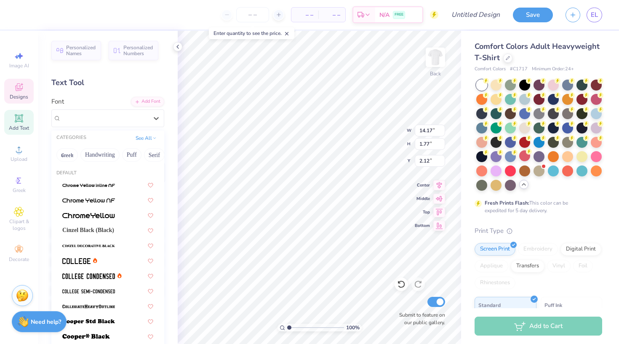
click at [136, 115] on div "Fargo Faro NF" at bounding box center [104, 118] width 88 height 13
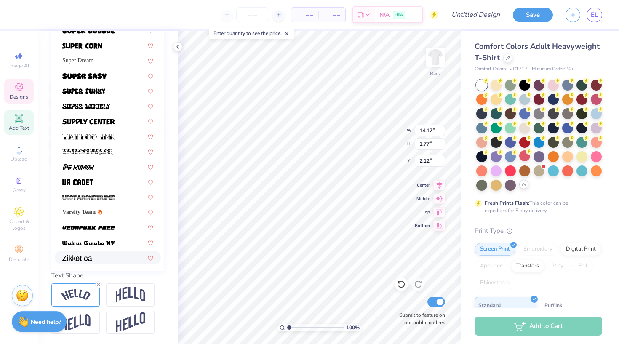
scroll to position [146, 0]
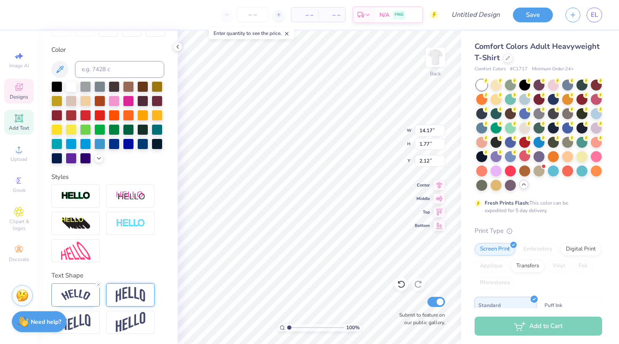
click at [132, 303] on div at bounding box center [130, 294] width 48 height 23
type input "13.51"
type input "2.65"
type input "1.67"
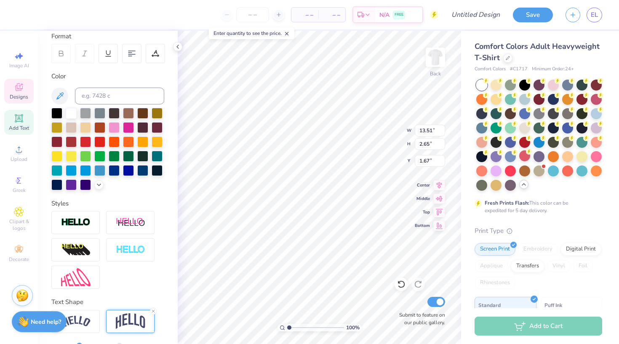
scroll to position [52, 0]
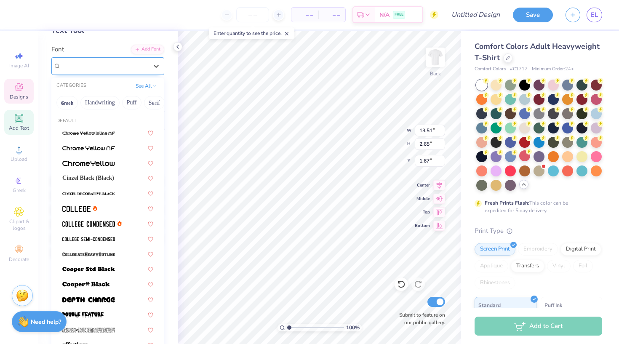
click at [138, 62] on div "Fargo Faro NF" at bounding box center [104, 65] width 88 height 13
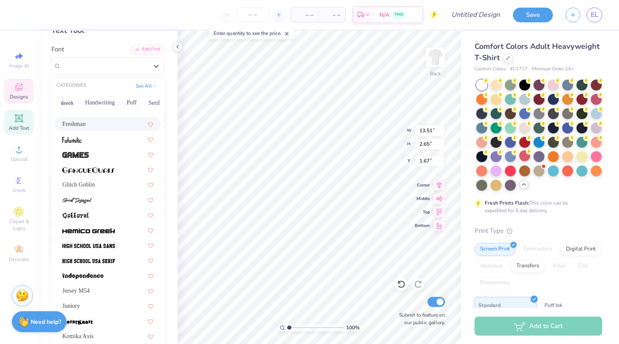
scroll to position [348, 0]
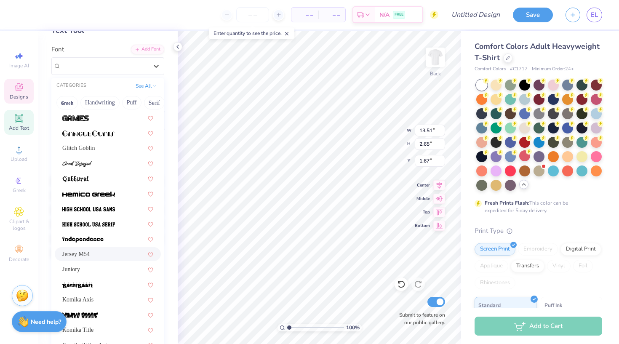
click at [113, 258] on div "Jersey M54" at bounding box center [107, 254] width 91 height 9
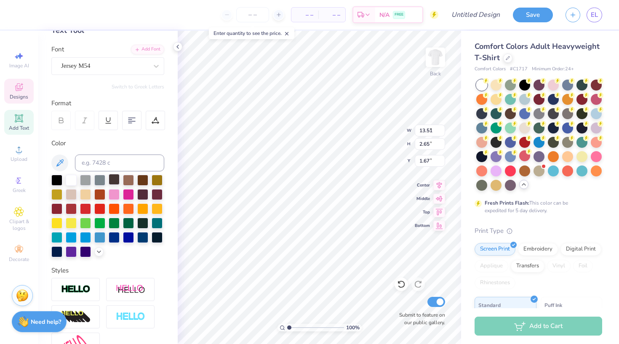
type input "9.64"
type input "2.20"
type input "1.90"
type input "11.40"
type input "3.08"
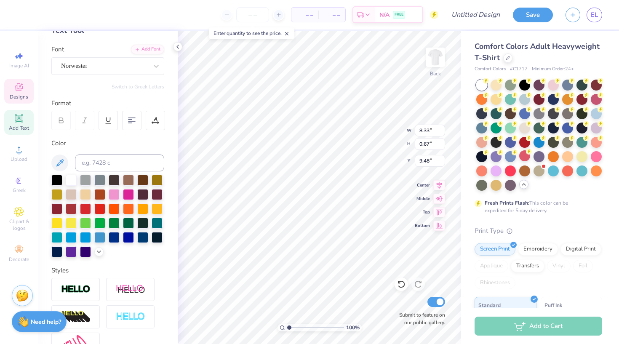
type input "0.90"
type input "8.34"
click at [147, 64] on div "Norwester" at bounding box center [104, 65] width 88 height 13
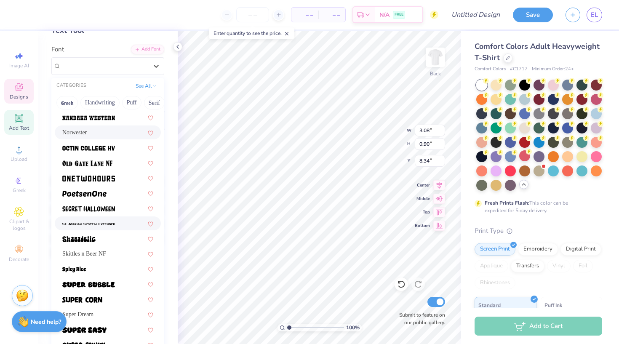
scroll to position [755, 0]
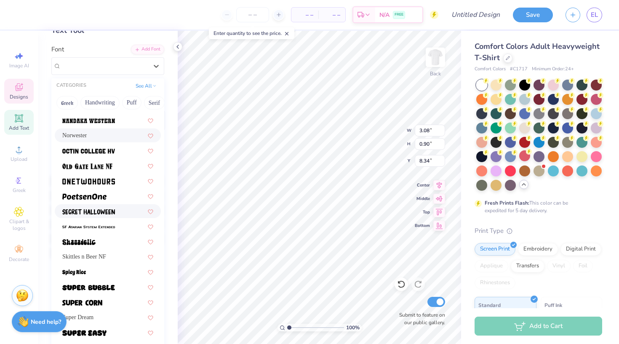
click at [117, 216] on div at bounding box center [108, 211] width 106 height 14
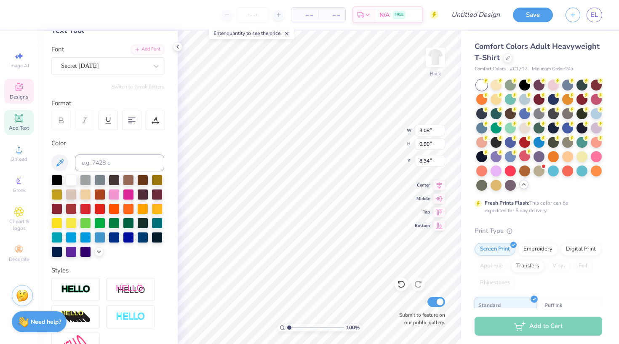
type input "3.16"
type input "0.85"
type input "8.37"
click at [133, 61] on div "Secret Halloween" at bounding box center [104, 65] width 88 height 13
type input "9.64"
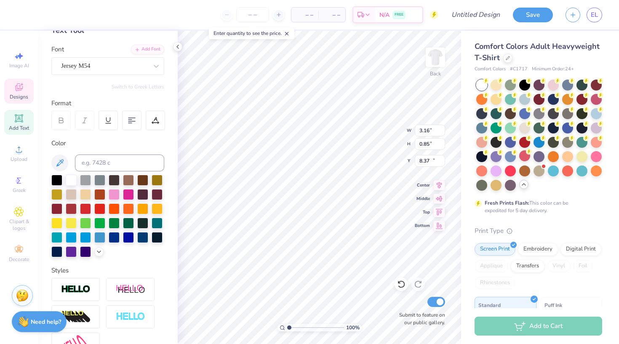
type input "2.20"
type input "11.40"
type input "8.33"
type input "0.67"
type input "9.48"
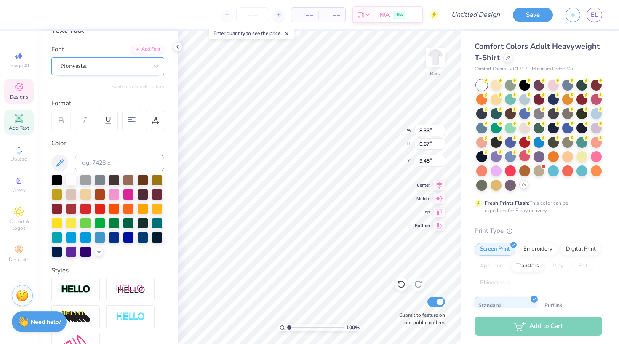
click at [129, 66] on div "Norwester" at bounding box center [104, 65] width 88 height 13
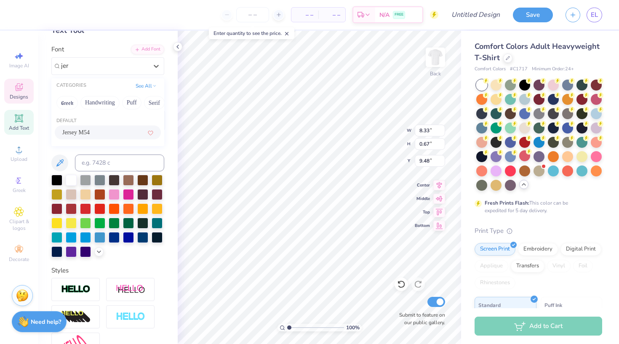
click at [128, 134] on div "Jersey M54" at bounding box center [107, 132] width 91 height 9
type input "jer"
type input "8.27"
type input "0.64"
type input "9.49"
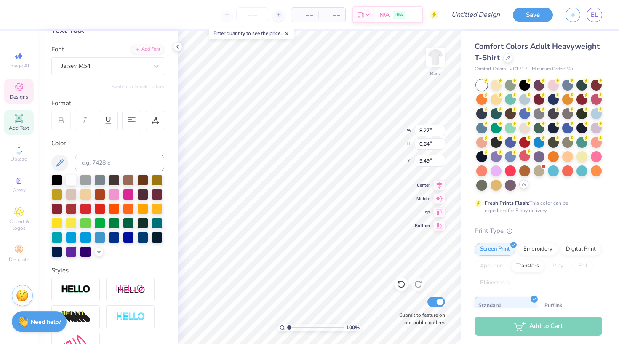
type input "3.16"
type input "0.85"
type input "8.37"
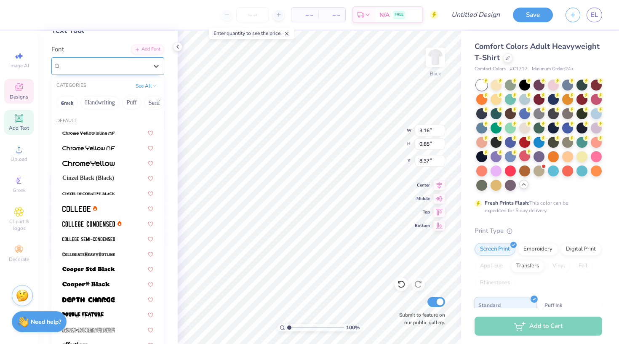
click at [136, 65] on div "Secret Halloween" at bounding box center [104, 65] width 88 height 13
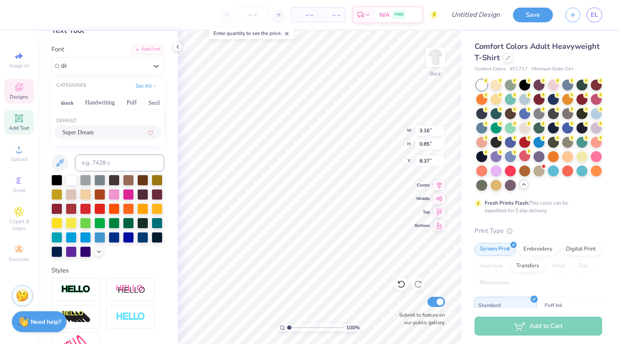
type input "d"
type input "9.64"
type input "2.20"
type input "11.40"
type input "3.16"
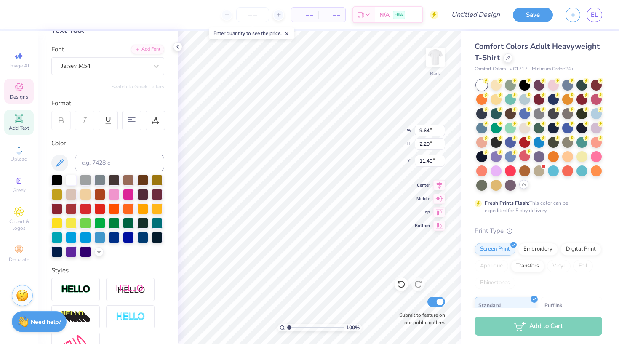
type input "0.85"
type input "8.37"
click at [136, 63] on div "Secret Halloween" at bounding box center [104, 65] width 88 height 13
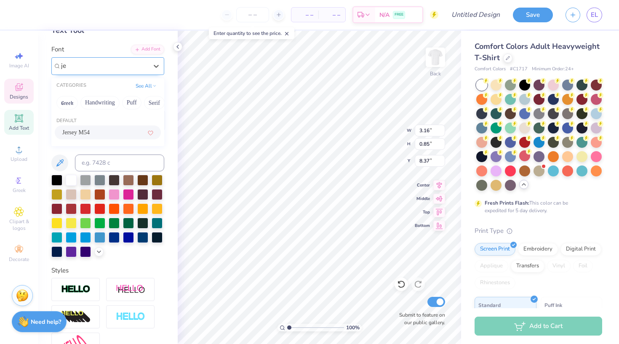
click at [131, 131] on div "Jersey M54" at bounding box center [107, 132] width 91 height 9
type input "je"
type input "2.90"
type input "0.86"
type input "8.36"
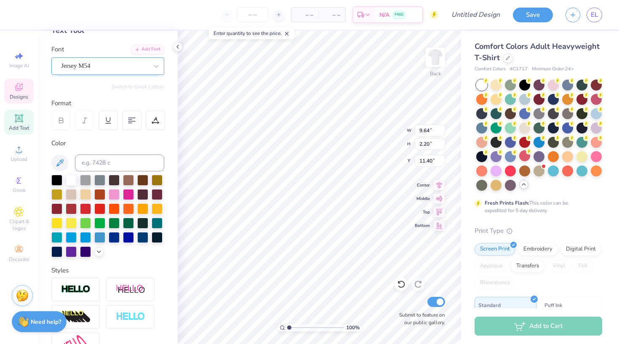
type input "13.73"
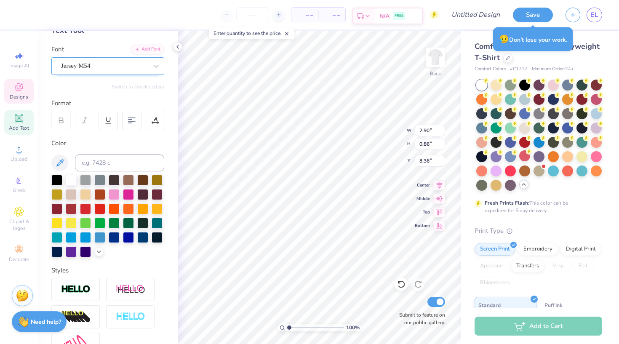
type textarea "D"
type textarea "1879"
type input "7.67"
type input "1.89"
type input "0.86"
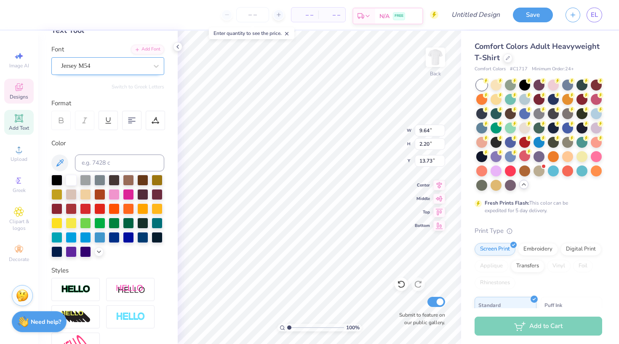
type input "7.67"
type input "8.27"
type input "0.64"
type input "9.49"
type input "1.89"
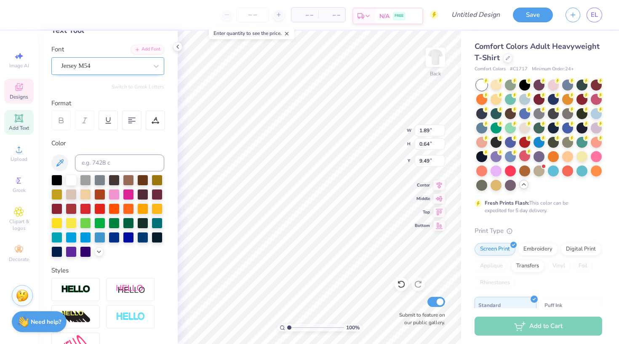
type input "0.86"
type input "8.20"
type input "8.27"
type input "0.64"
type input "9.49"
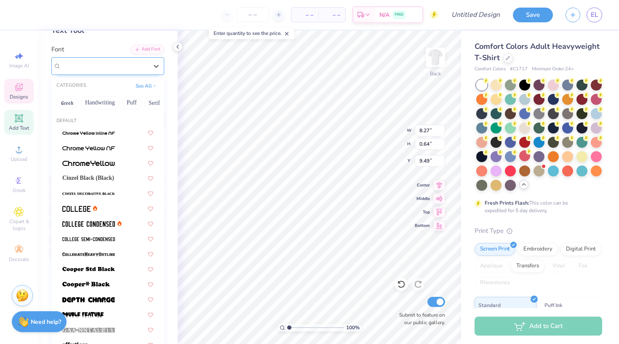
click at [129, 68] on div "Jersey M54" at bounding box center [104, 65] width 88 height 13
click at [118, 100] on button "Fantasy" at bounding box center [109, 102] width 28 height 13
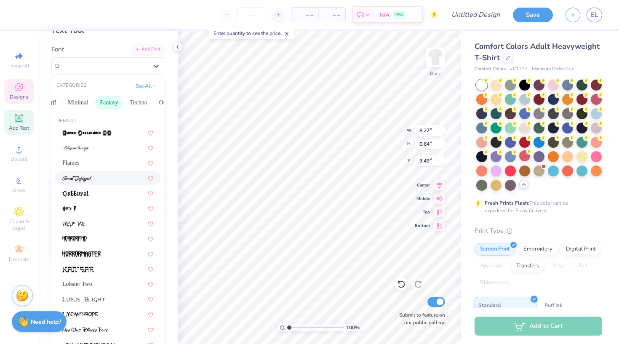
scroll to position [13, 0]
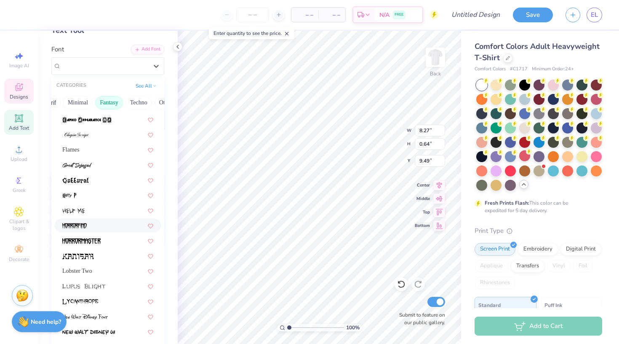
click at [93, 225] on div at bounding box center [107, 225] width 91 height 9
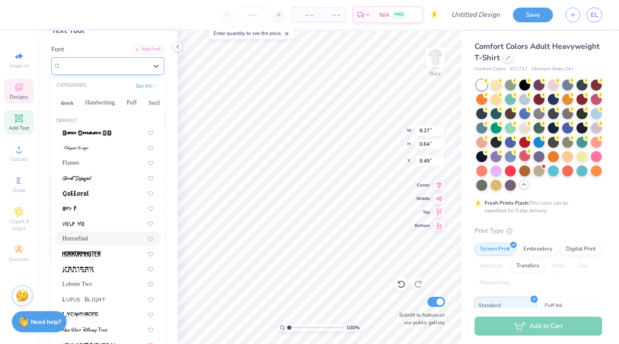
click at [130, 62] on div "Horrorfind" at bounding box center [104, 65] width 88 height 13
type input "6.60"
type input "0.74"
type input "9.44"
click at [108, 251] on div at bounding box center [107, 253] width 91 height 9
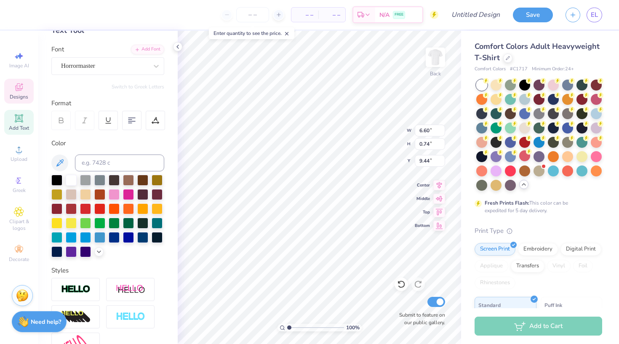
type input "7.09"
type input "0.66"
type input "9.48"
type input "10.12"
type input "0.94"
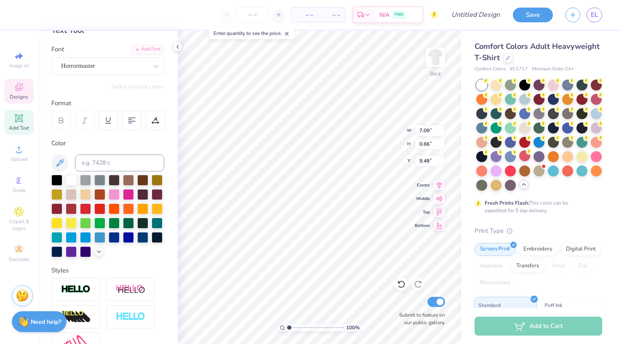
type input "9.20"
type textarea "Dread the blue and red"
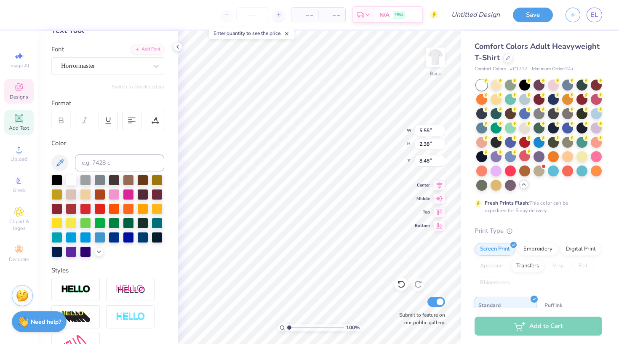
scroll to position [0, 2]
type input "9.81"
click at [135, 67] on div "Horrormaster" at bounding box center [104, 65] width 88 height 13
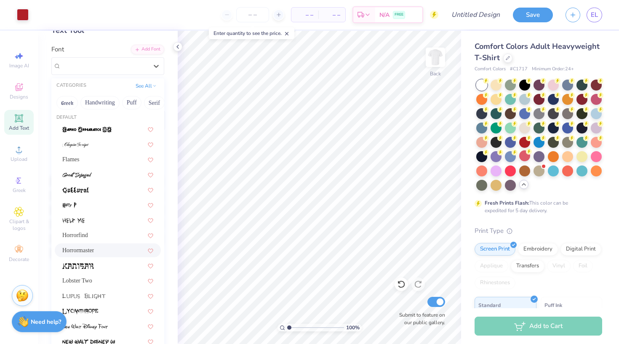
scroll to position [128, 0]
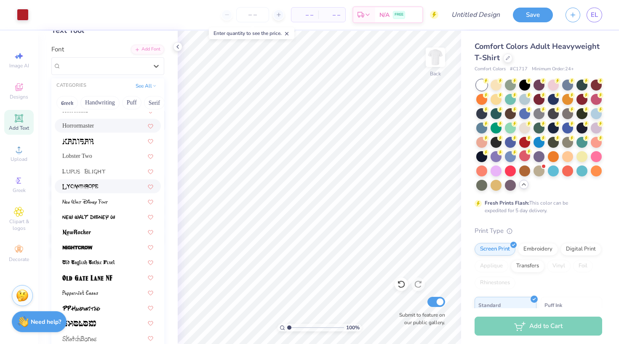
click at [103, 186] on div at bounding box center [107, 186] width 91 height 9
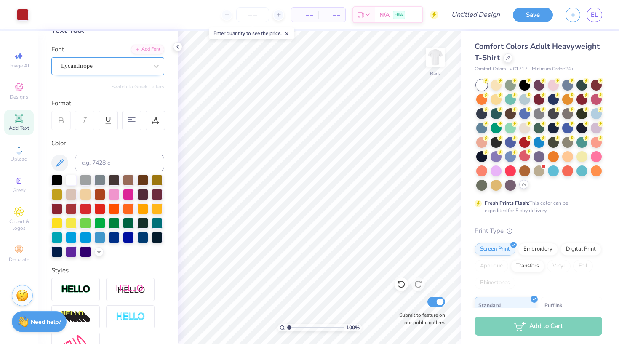
click at [117, 73] on div "Lycanthrope" at bounding box center [107, 66] width 113 height 18
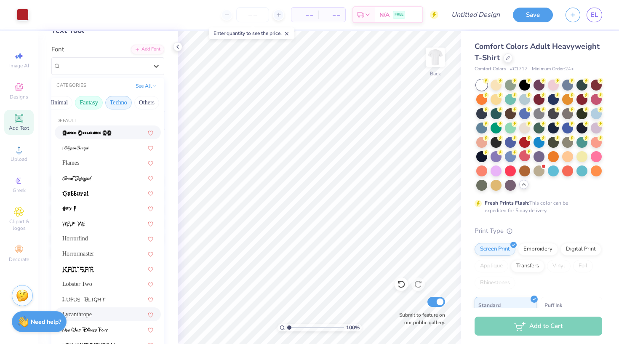
scroll to position [0, 254]
click at [121, 106] on button "Techno" at bounding box center [118, 102] width 27 height 13
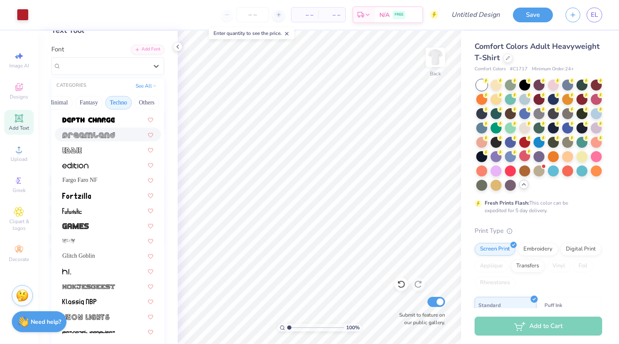
scroll to position [29, 0]
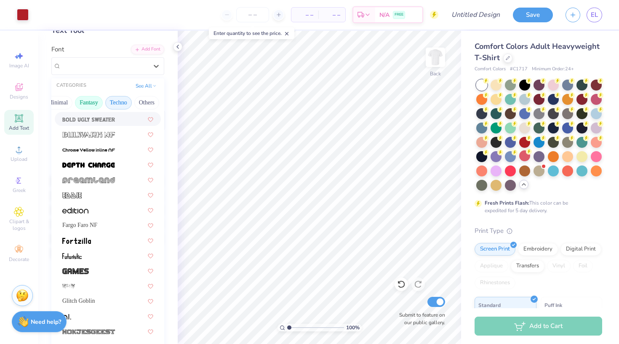
click at [96, 105] on button "Fantasy" at bounding box center [89, 102] width 28 height 13
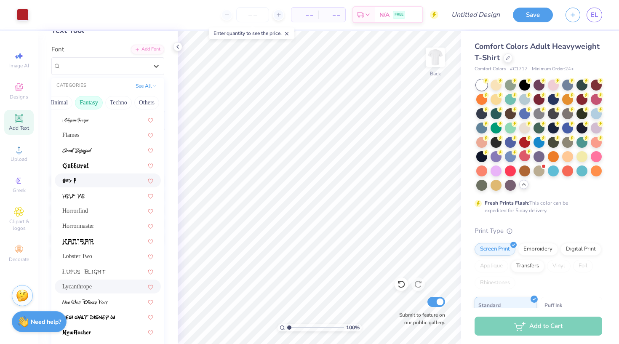
scroll to position [32, 0]
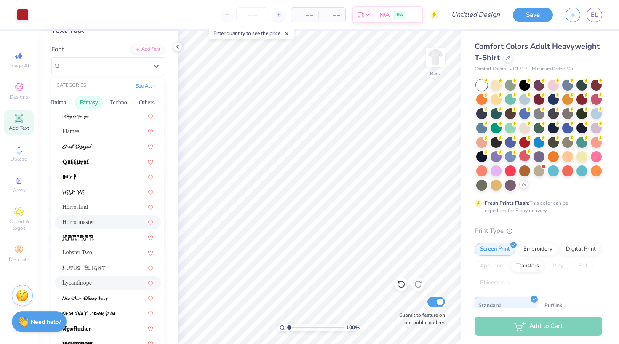
click at [88, 221] on span "Horrormaster" at bounding box center [78, 222] width 32 height 9
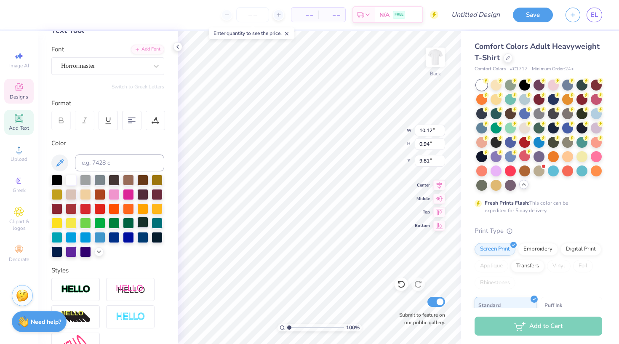
type input "9.85"
type textarea "Dread the blue and red"
click at [125, 120] on div at bounding box center [131, 120] width 19 height 19
type input "10.12"
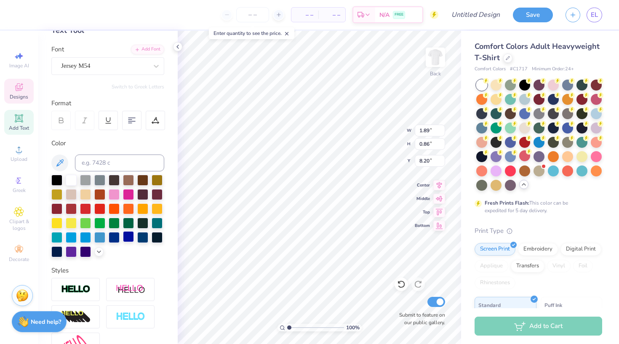
click at [126, 238] on div at bounding box center [128, 236] width 11 height 11
type input "6.59"
type input "2.38"
type input "10.12"
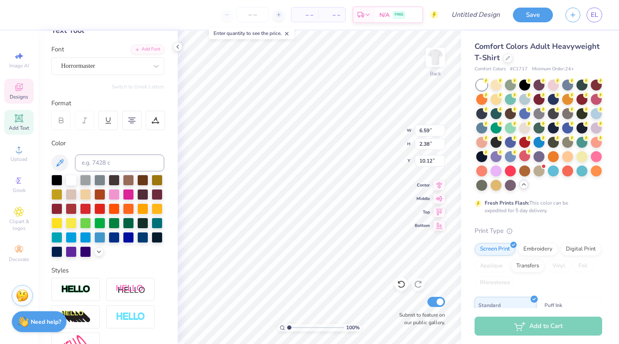
type textarea "Dread the blue and red"
click at [53, 181] on div at bounding box center [56, 179] width 11 height 11
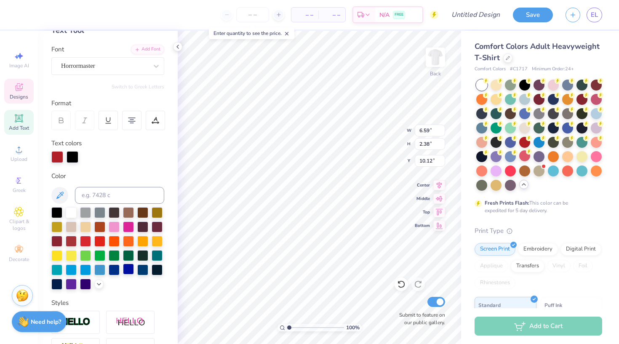
click at [126, 270] on div at bounding box center [128, 269] width 11 height 11
click at [72, 153] on div at bounding box center [73, 157] width 12 height 12
click at [73, 157] on div at bounding box center [73, 157] width 12 height 12
click at [59, 211] on div at bounding box center [56, 211] width 11 height 11
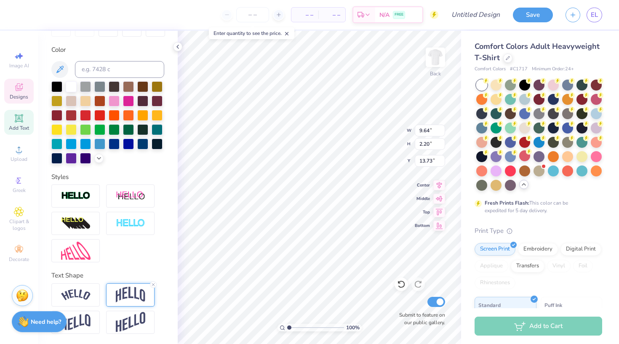
scroll to position [146, 0]
click at [154, 285] on icon at bounding box center [153, 284] width 5 height 5
type input "1.04"
type input "14.31"
type input "1.89"
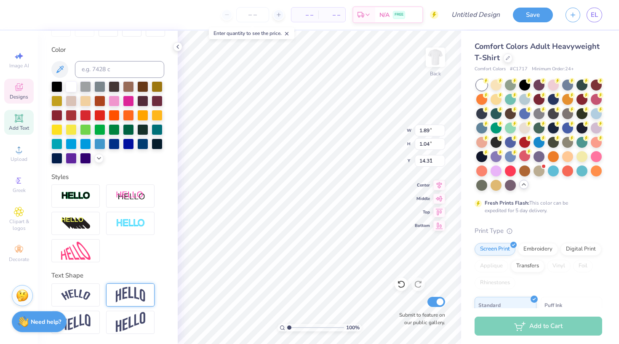
type input "0.86"
type input "8.20"
type input "6.68"
type input "3.04"
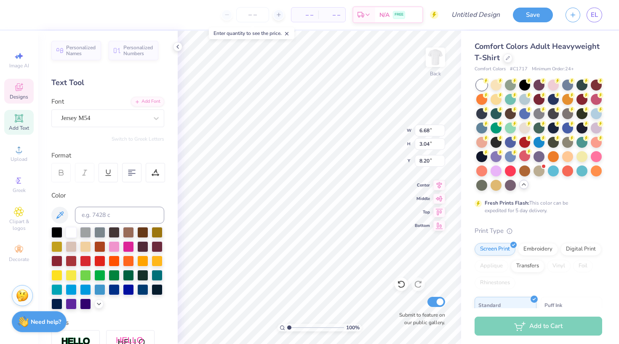
scroll to position [0, 0]
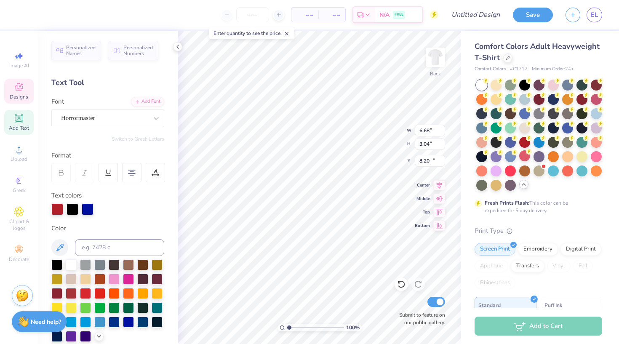
type input "6.59"
type input "2.38"
type input "10.12"
type input "9.64"
type input "1.04"
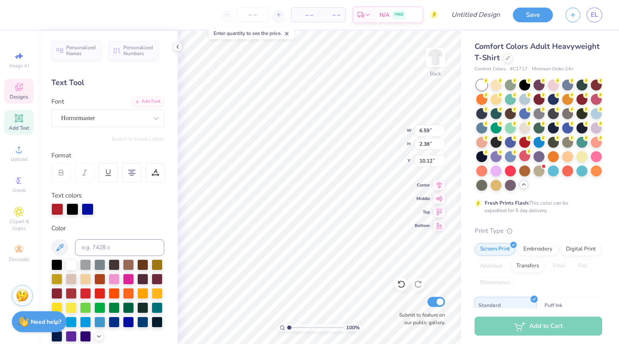
type input "14.31"
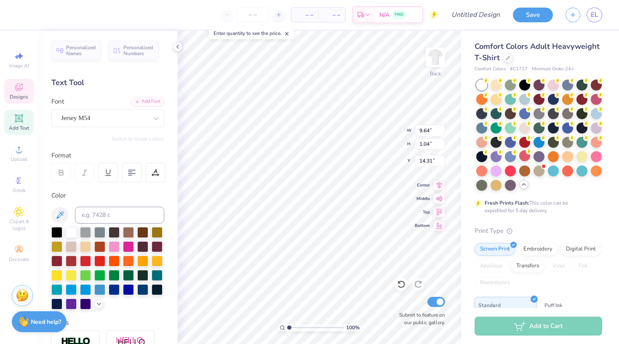
scroll to position [0, 2]
type textarea "Reno High School leadership"
click at [127, 169] on div at bounding box center [131, 172] width 19 height 19
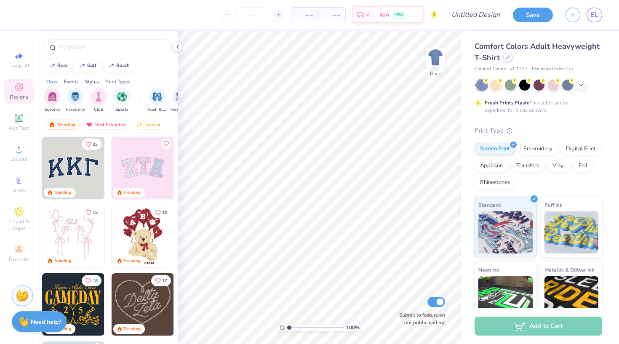
click at [509, 58] on icon at bounding box center [508, 57] width 4 height 4
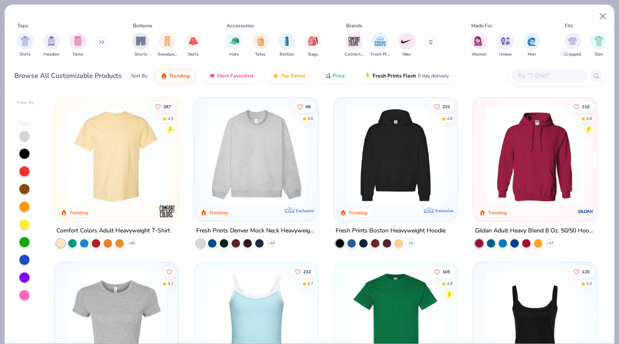
click at [400, 179] on img at bounding box center [395, 155] width 107 height 98
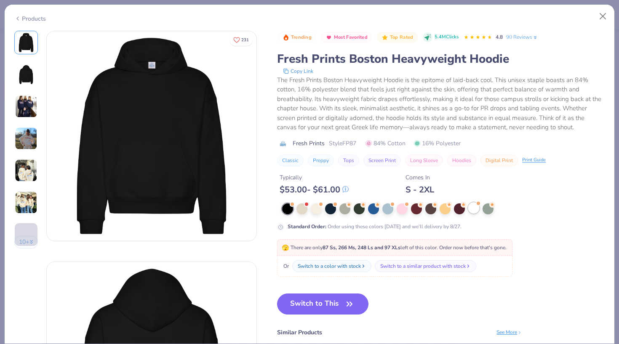
click at [472, 214] on div at bounding box center [473, 208] width 11 height 11
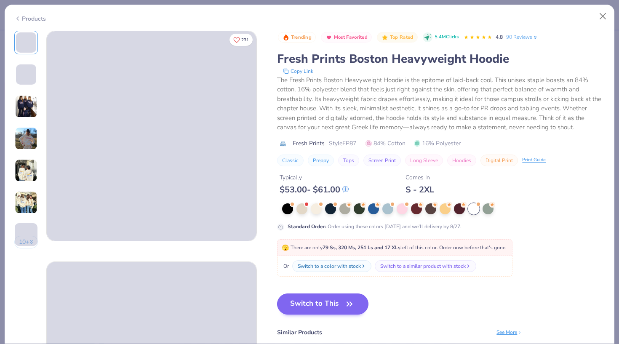
click at [327, 305] on button "Switch to This" at bounding box center [322, 304] width 91 height 21
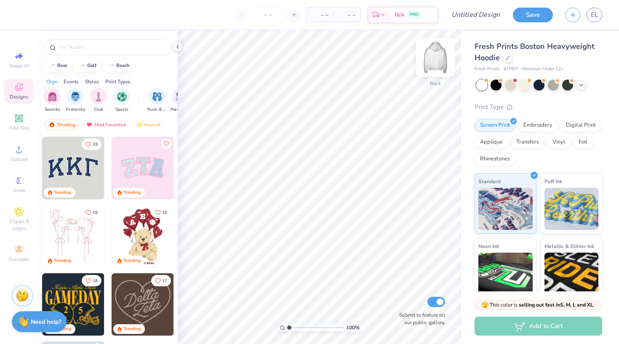
click at [434, 49] on img at bounding box center [436, 57] width 34 height 34
click at [436, 59] on img at bounding box center [436, 57] width 34 height 34
click at [505, 61] on div at bounding box center [507, 57] width 9 height 9
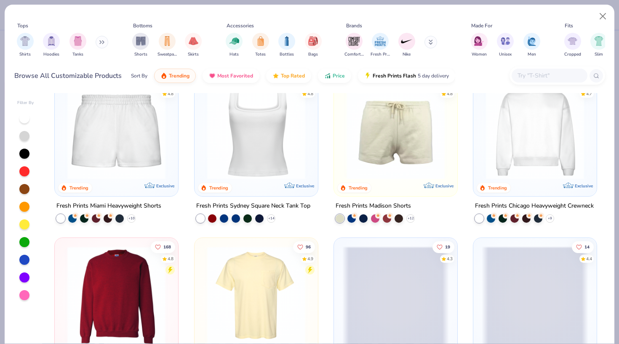
scroll to position [527, 0]
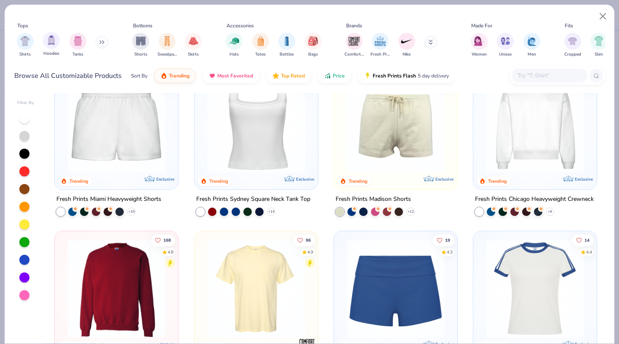
click at [43, 47] on div "Hoodies" at bounding box center [51, 44] width 17 height 25
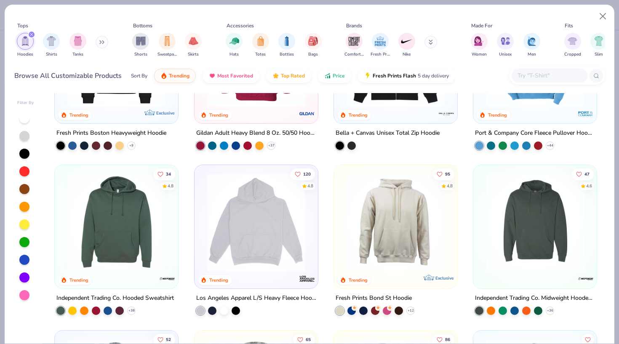
scroll to position [100, 0]
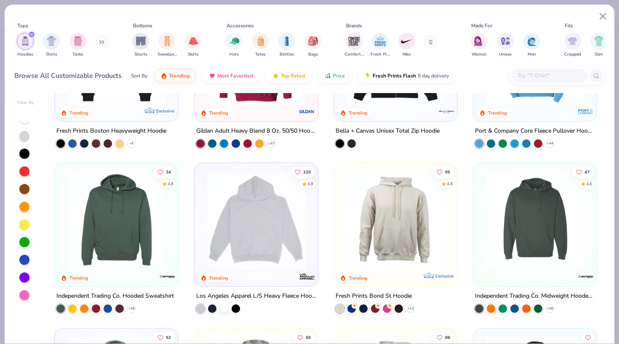
click at [248, 231] on img at bounding box center [256, 220] width 107 height 98
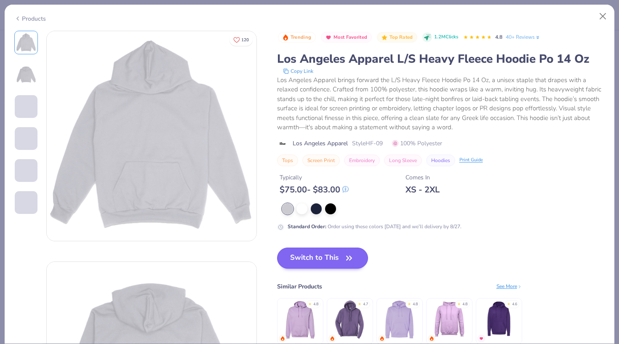
click at [353, 255] on icon "button" at bounding box center [349, 258] width 12 height 12
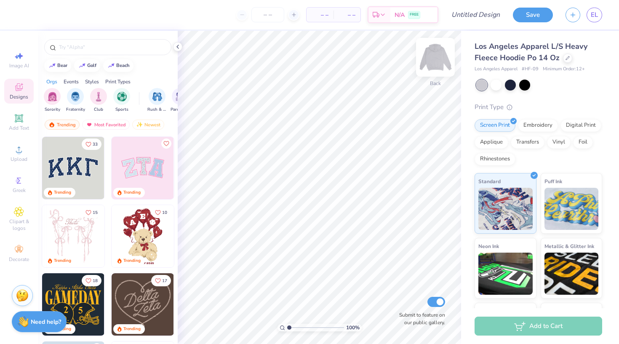
click at [437, 68] on img at bounding box center [436, 57] width 34 height 34
click at [438, 65] on img at bounding box center [436, 57] width 34 height 34
click at [17, 120] on icon at bounding box center [19, 118] width 6 height 6
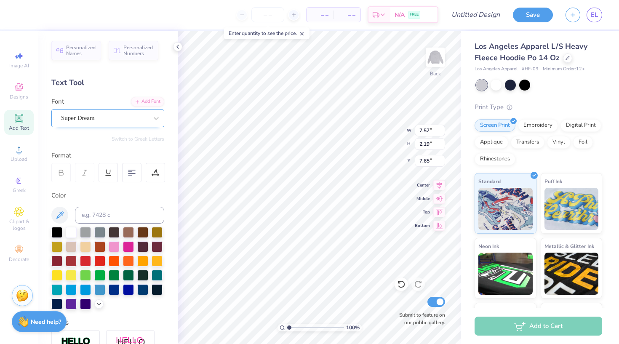
click at [142, 111] on div "Super Dream" at bounding box center [107, 119] width 113 height 18
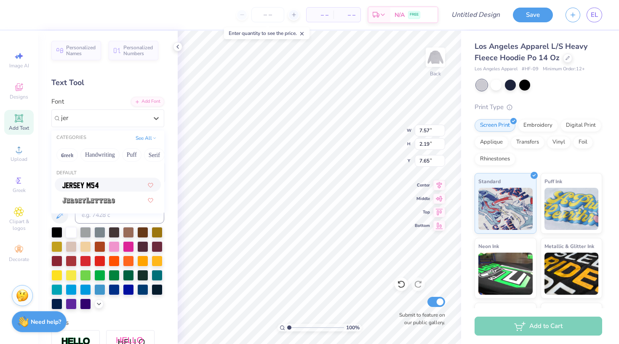
click at [128, 184] on div at bounding box center [107, 184] width 91 height 9
type input "jer"
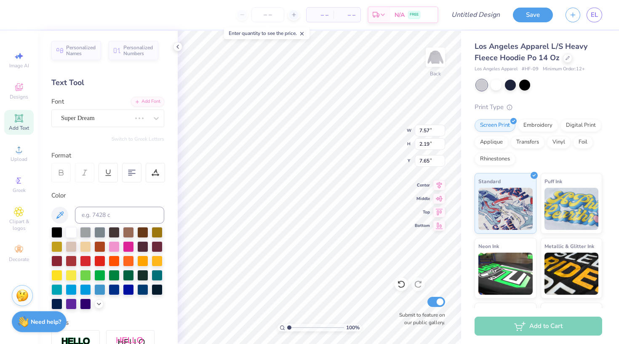
type input "5.98"
type input "2.40"
type input "7.55"
type textarea "T"
type textarea "1879"
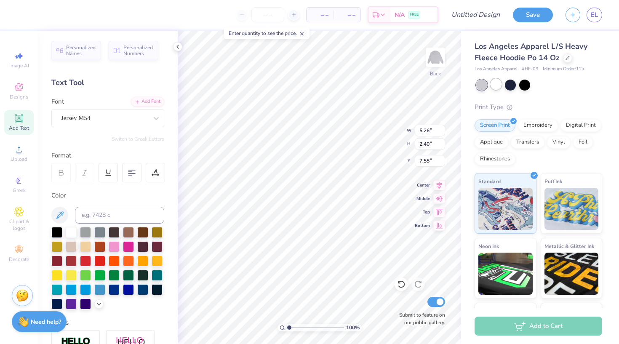
click at [496, 80] on div at bounding box center [496, 84] width 11 height 11
click at [509, 88] on div at bounding box center [510, 84] width 11 height 11
click at [523, 85] on div at bounding box center [524, 84] width 11 height 11
type input "10.86"
type input "4.95"
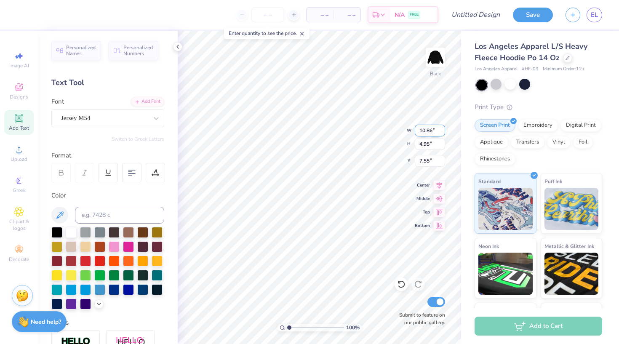
type input "12.55"
type input "5.72"
click at [497, 83] on div at bounding box center [496, 84] width 11 height 11
type input "6.50"
click at [128, 291] on div at bounding box center [128, 288] width 11 height 11
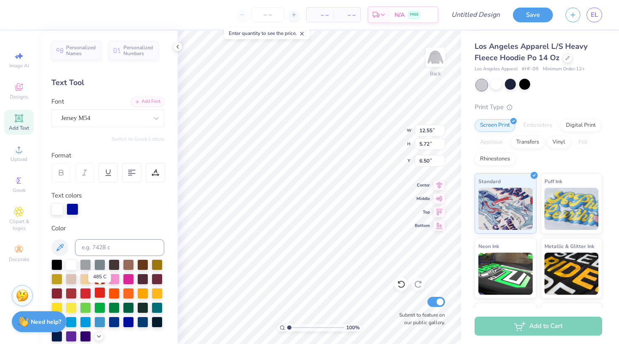
click at [100, 292] on div at bounding box center [99, 292] width 11 height 11
click at [124, 324] on div at bounding box center [128, 321] width 11 height 11
click at [104, 293] on div at bounding box center [99, 292] width 11 height 11
click at [85, 294] on div at bounding box center [85, 292] width 11 height 11
click at [85, 293] on div at bounding box center [85, 292] width 11 height 11
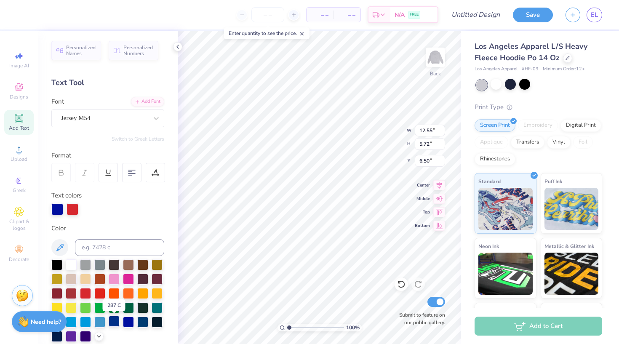
click at [116, 327] on div at bounding box center [114, 321] width 11 height 11
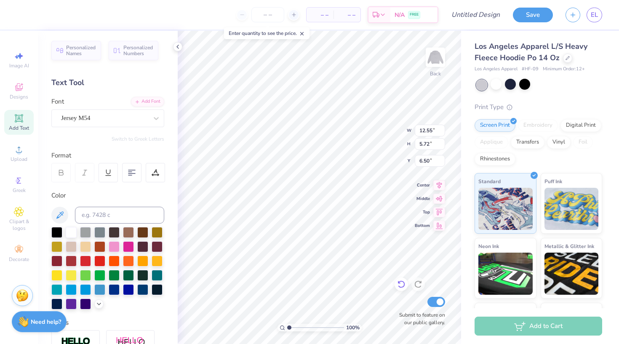
click at [401, 283] on icon at bounding box center [401, 284] width 8 height 8
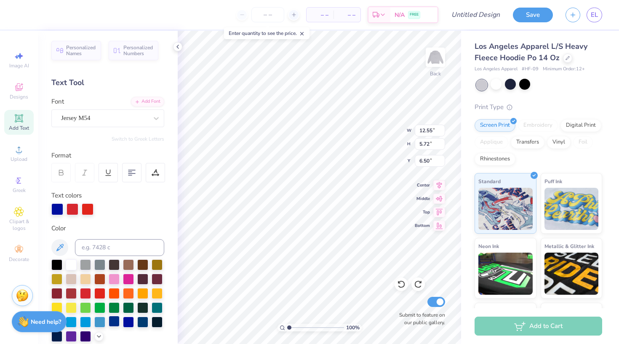
click at [116, 324] on div at bounding box center [114, 321] width 11 height 11
click at [113, 326] on div at bounding box center [114, 321] width 11 height 11
type input "6.56"
type input "10.55"
type input "4.80"
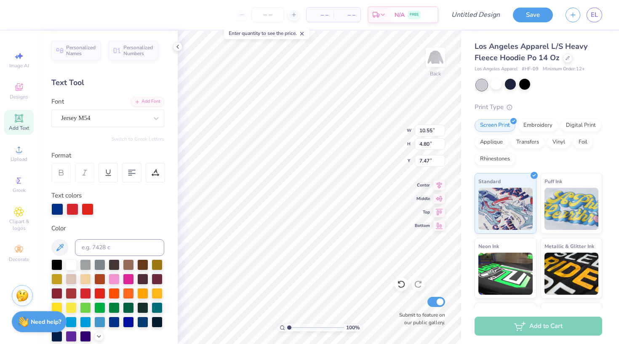
type input "7.19"
click at [56, 208] on div at bounding box center [57, 209] width 12 height 12
click at [113, 324] on div at bounding box center [114, 321] width 11 height 11
click at [87, 296] on div at bounding box center [85, 292] width 11 height 11
click at [89, 295] on div at bounding box center [85, 292] width 11 height 11
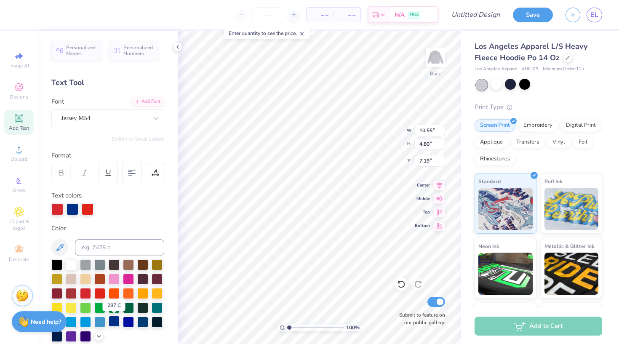
click at [115, 324] on div at bounding box center [114, 321] width 11 height 11
click at [69, 296] on div at bounding box center [71, 292] width 11 height 11
click at [75, 294] on div at bounding box center [71, 292] width 11 height 11
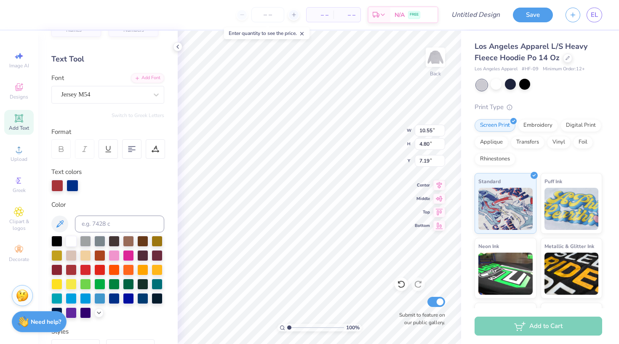
scroll to position [37, 0]
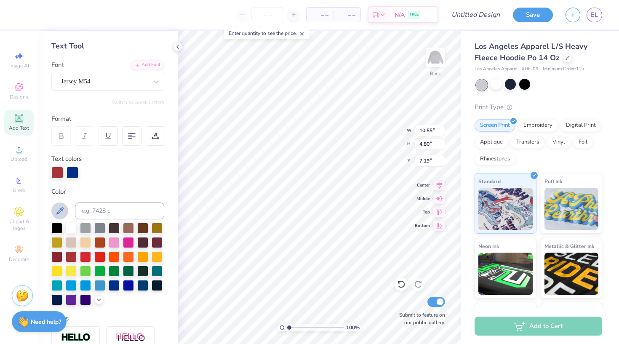
click at [64, 207] on icon at bounding box center [60, 211] width 10 height 10
type input "6.81"
click at [179, 49] on icon at bounding box center [177, 46] width 7 height 7
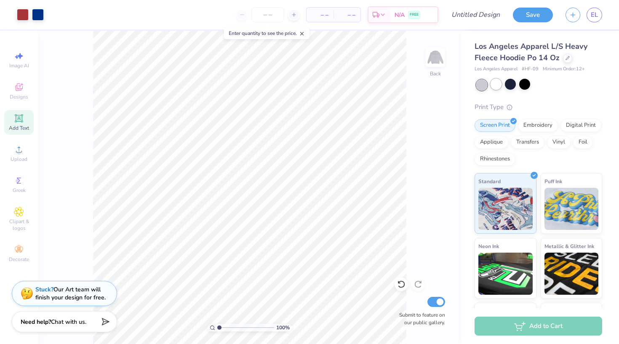
click at [495, 88] on div at bounding box center [496, 84] width 11 height 11
click at [510, 88] on div at bounding box center [510, 84] width 11 height 11
click at [523, 87] on div at bounding box center [524, 84] width 11 height 11
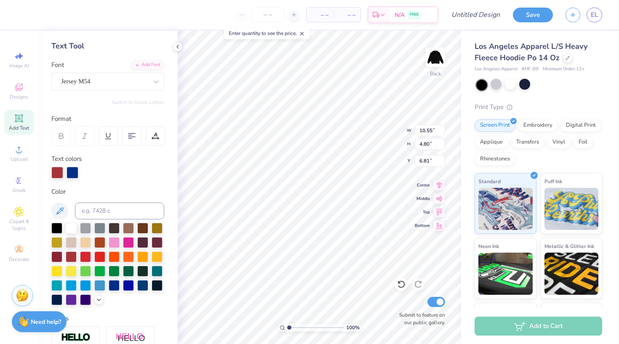
type input "7.35"
type input "3.35"
type input "8.26"
type input "9.42"
type input "4.29"
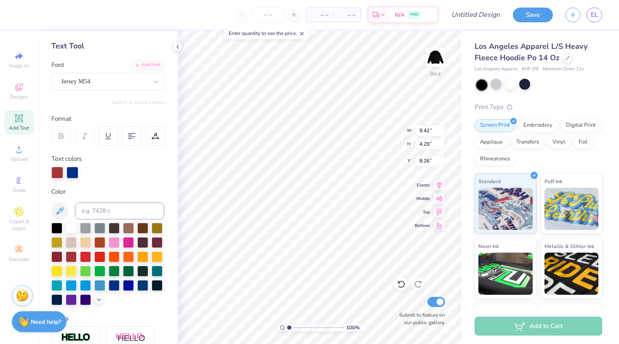
type input "6.60"
click at [150, 135] on div at bounding box center [155, 135] width 19 height 19
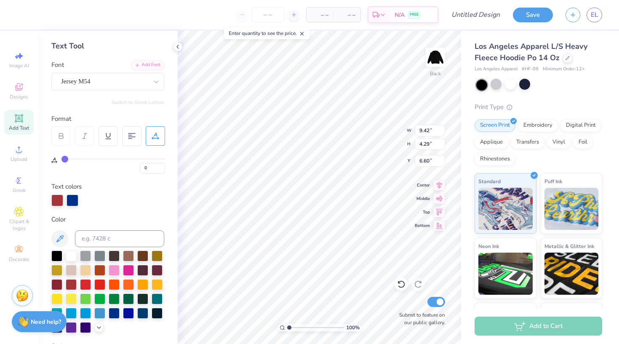
type input "1"
type input "2"
type input "3"
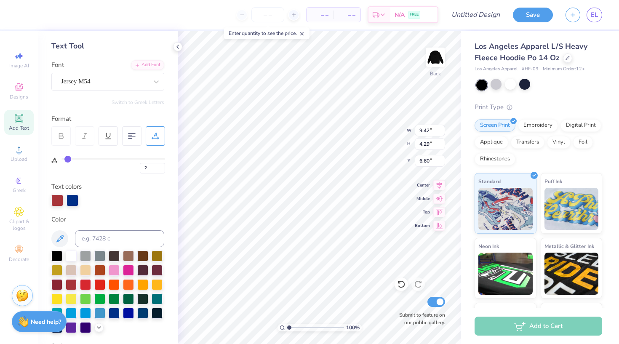
type input "3"
type input "4"
type input "5"
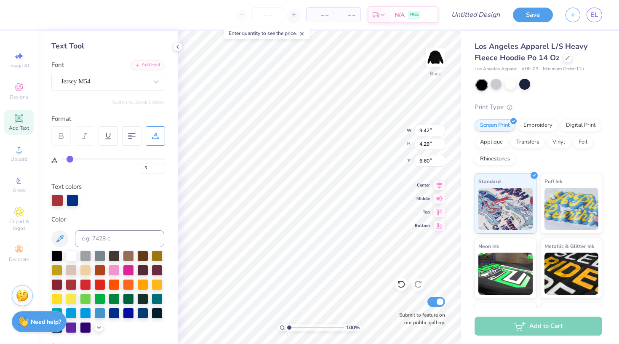
type input "6"
type input "7"
type input "8"
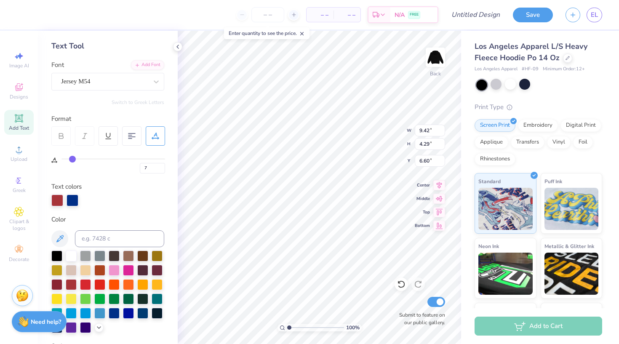
type input "8"
type input "9"
type input "10"
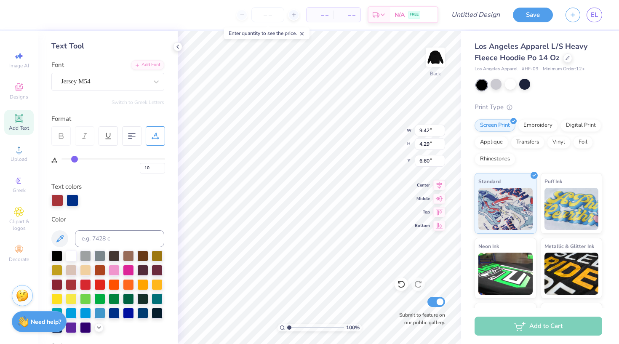
type input "11"
type input "12"
type input "13"
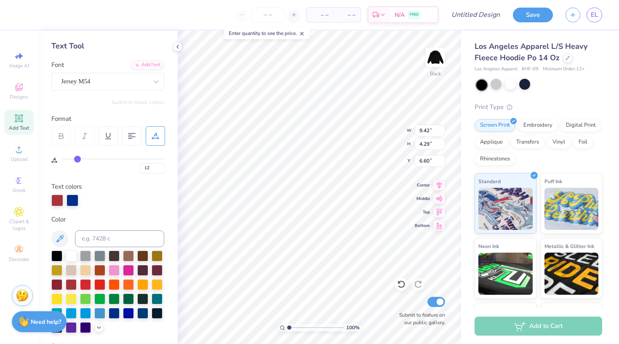
type input "13"
type input "14"
type input "15"
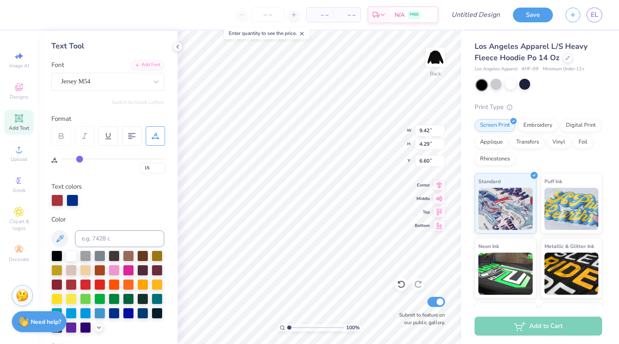
type input "17"
type input "20"
type input "22"
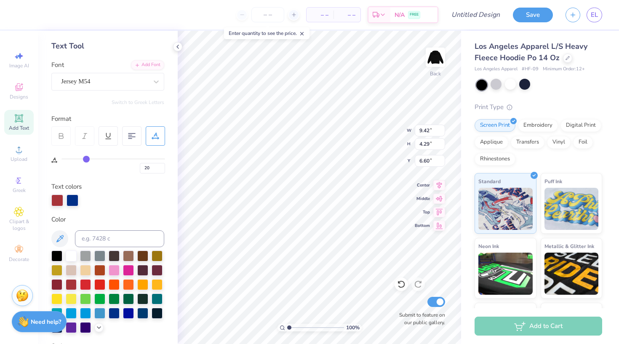
type input "22"
type input "25"
type input "27"
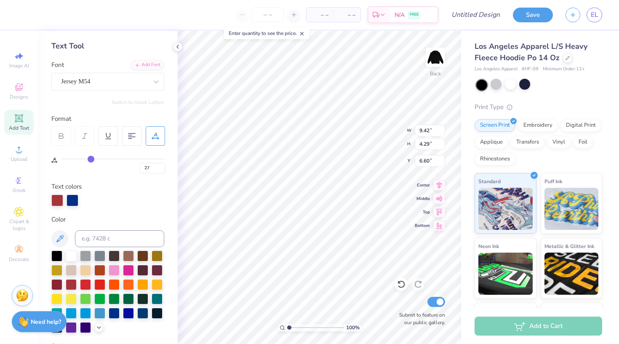
type input "30"
type input "33"
type input "35"
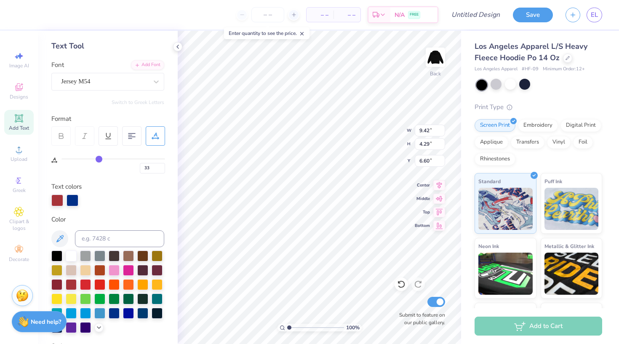
type input "35"
type input "37"
type input "40"
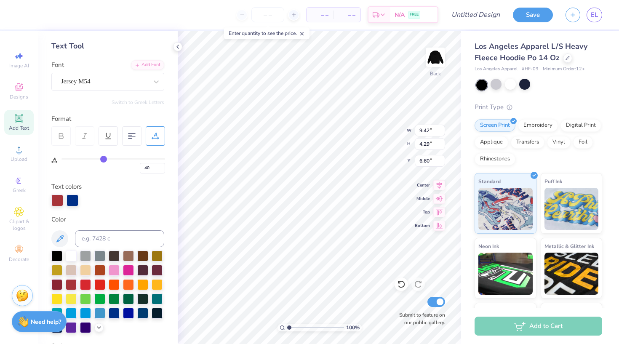
type input "42"
type input "43"
type input "46"
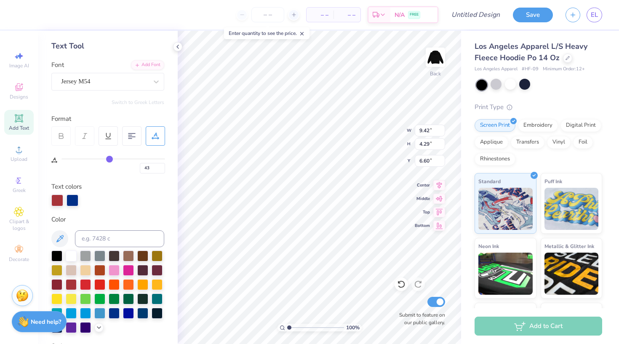
type input "46"
type input "48"
type input "50"
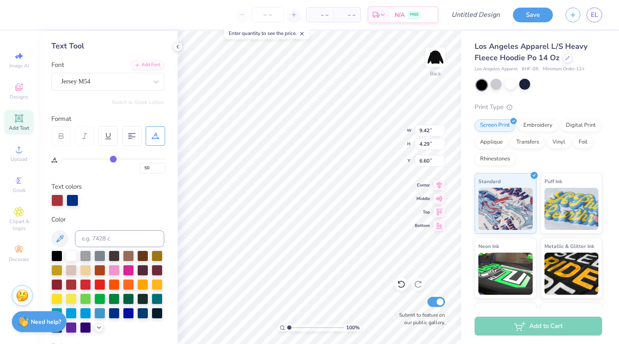
type input "53"
type input "56"
type input "59"
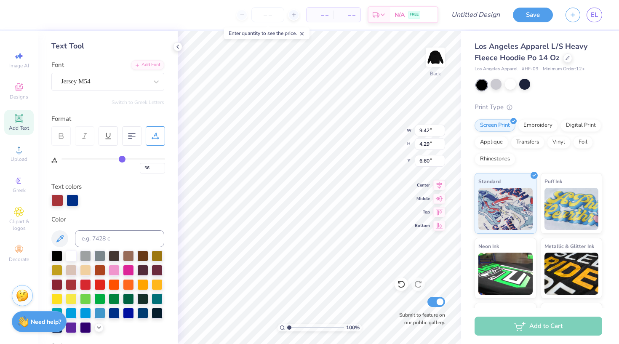
type input "59"
type input "62"
type input "66"
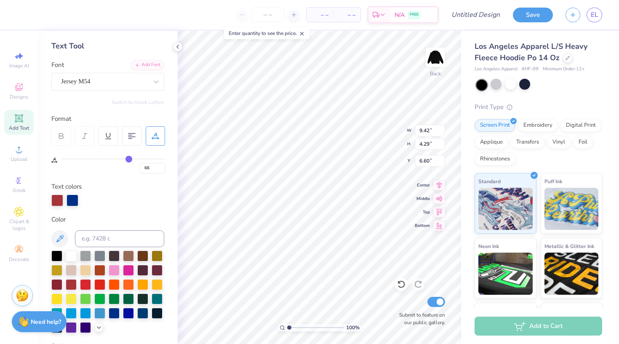
type input "69"
type input "71"
type input "73"
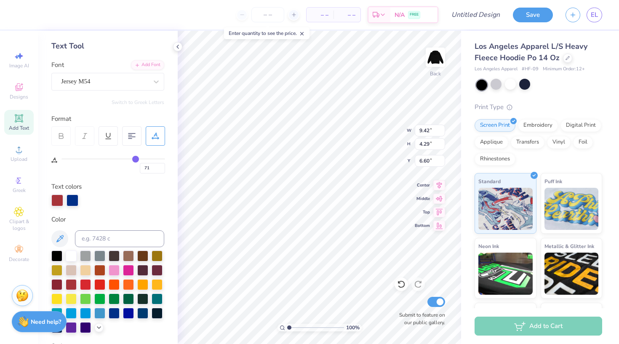
type input "73"
type input "76"
type input "79"
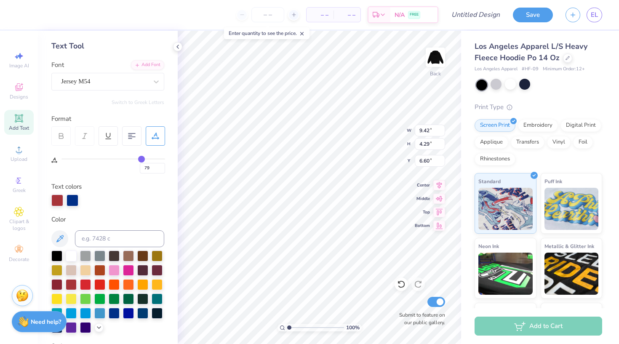
type input "81"
type input "83"
type input "85"
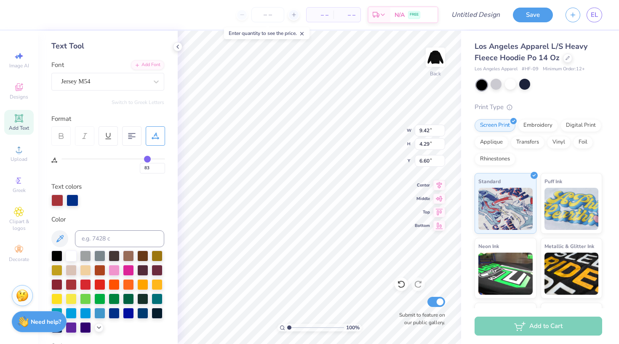
type input "85"
type input "87"
type input "88"
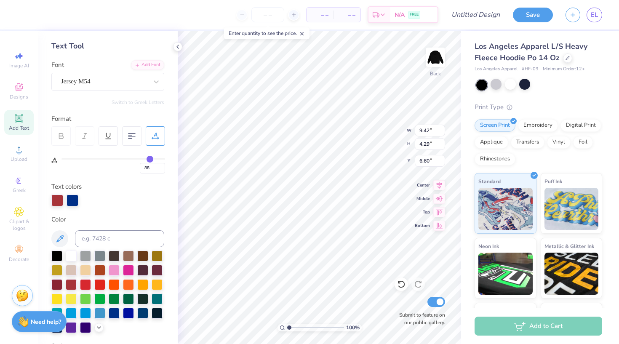
type input "89"
type input "90"
type input "91"
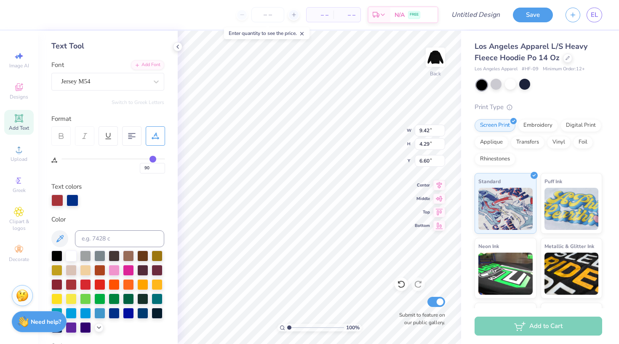
type input "91"
type input "92"
type input "93"
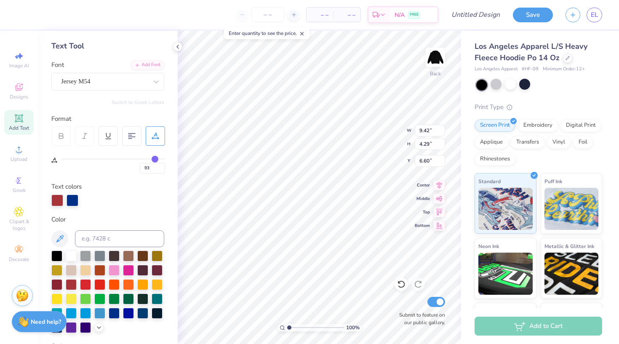
type input "92"
type input "91"
drag, startPoint x: 64, startPoint y: 157, endPoint x: 153, endPoint y: 155, distance: 89.3
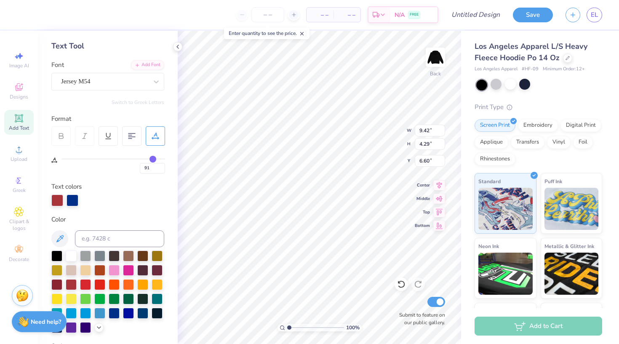
type input "91"
click at [153, 155] on div "91" at bounding box center [113, 163] width 104 height 19
type input "19.05"
type input "3.31"
type input "7.09"
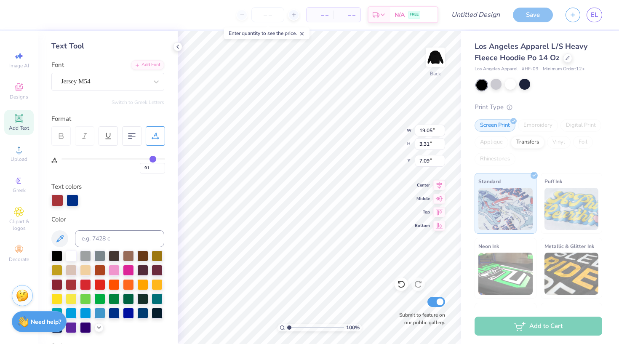
type input "90"
type input "87"
type input "86"
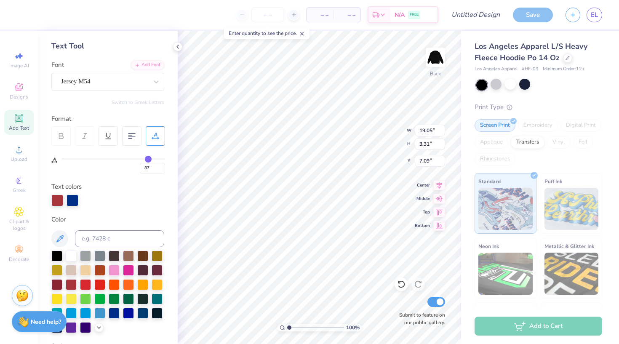
type input "86"
type input "84"
type input "83"
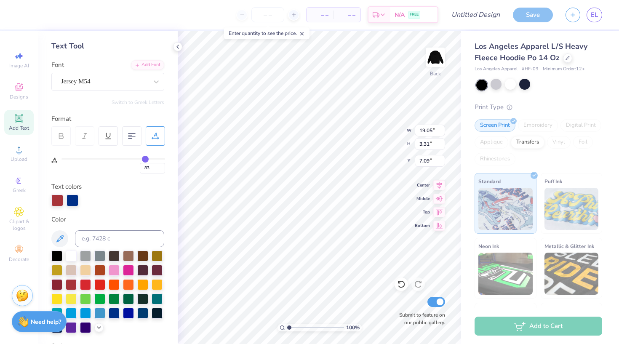
type input "81"
type input "80"
type input "78"
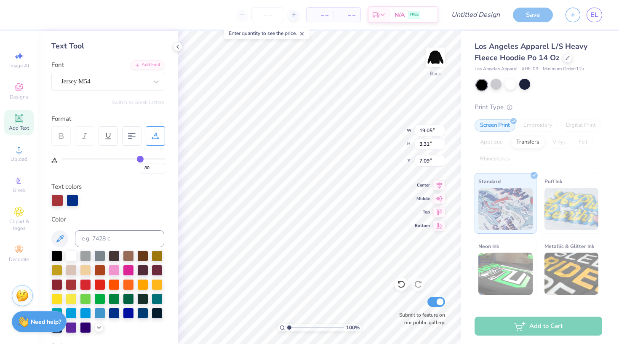
type input "78"
type input "76"
type input "73"
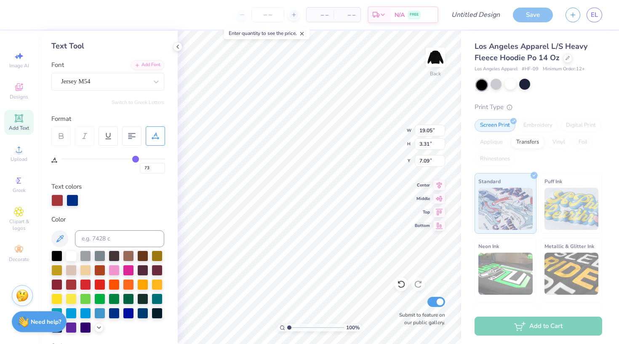
type input "71"
type input "69"
type input "66"
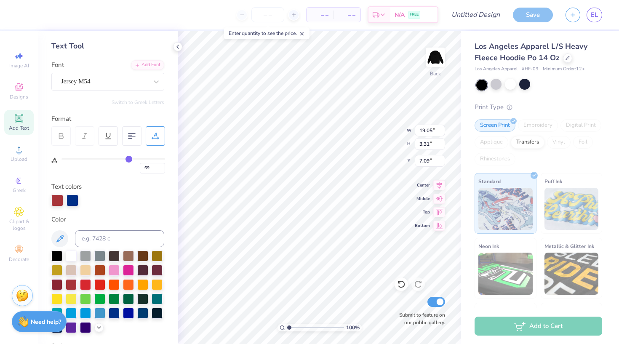
type input "66"
type input "63"
type input "60"
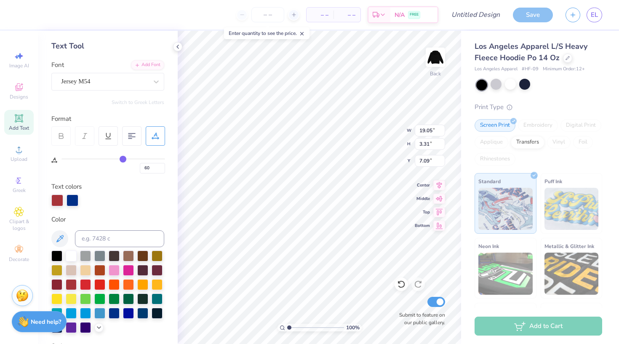
type input "57"
type input "55"
type input "53"
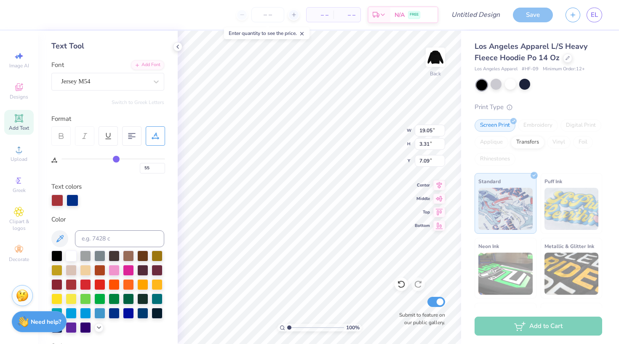
type input "53"
type input "52"
type input "51"
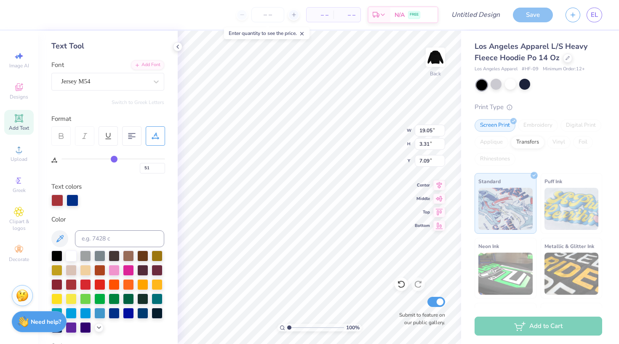
type input "50"
type input "49"
type input "48"
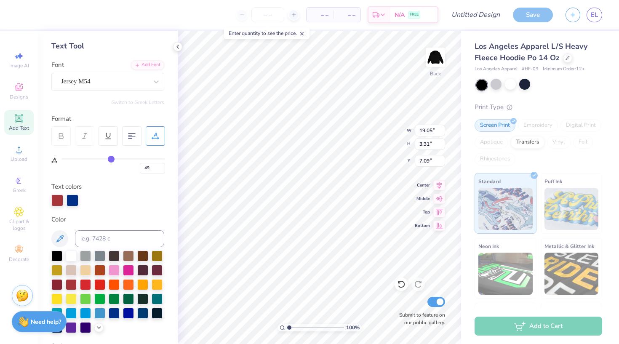
type input "48"
type input "47"
type input "46"
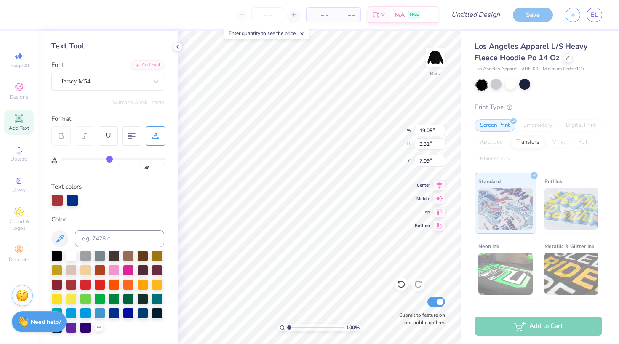
type input "45"
type input "44"
type input "43"
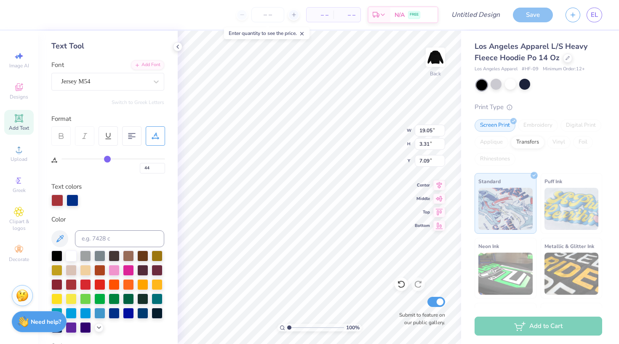
type input "43"
type input "42"
drag, startPoint x: 152, startPoint y: 156, endPoint x: 105, endPoint y: 158, distance: 47.2
type input "42"
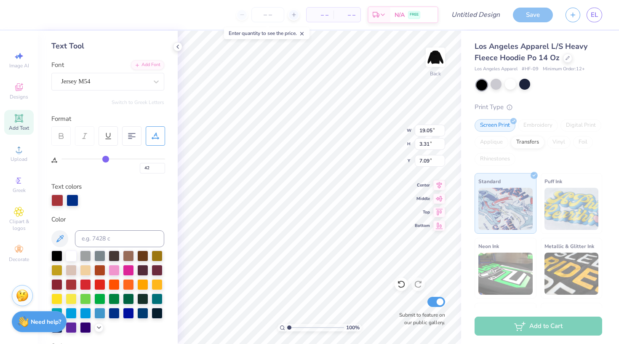
click at [105, 158] on input "range" at bounding box center [113, 158] width 104 height 1
type input "12.70"
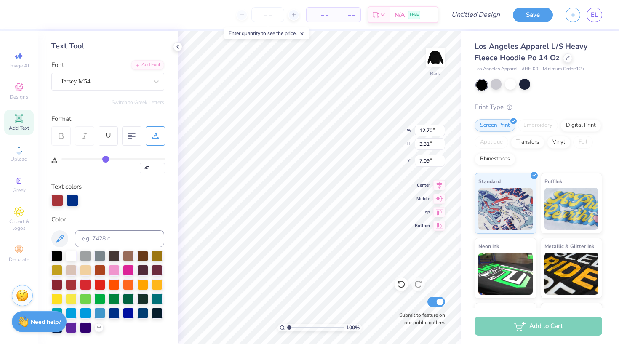
type input "41"
type input "40"
type input "39"
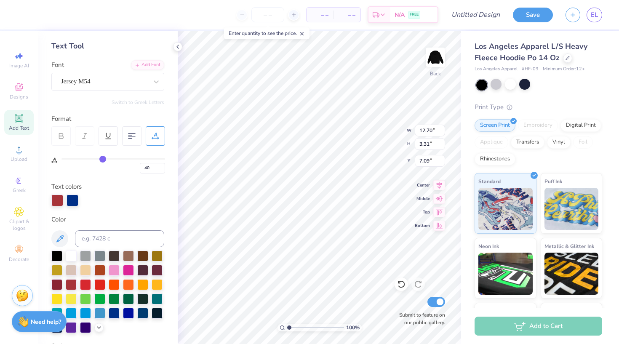
type input "39"
type input "37"
type input "36"
drag, startPoint x: 105, startPoint y: 158, endPoint x: 98, endPoint y: 158, distance: 7.2
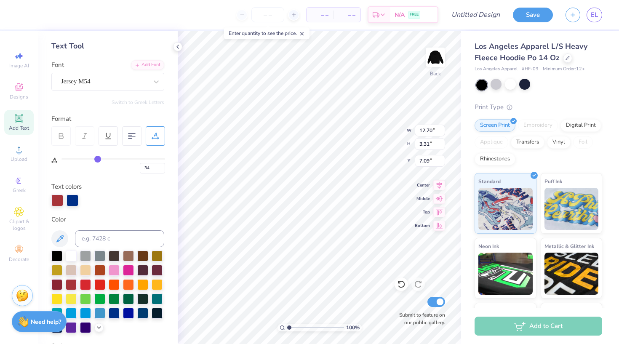
click at [98, 158] on input "range" at bounding box center [113, 158] width 104 height 1
click at [94, 158] on input "range" at bounding box center [113, 158] width 104 height 1
click at [513, 85] on div at bounding box center [510, 84] width 11 height 11
click at [489, 86] on div at bounding box center [539, 85] width 126 height 11
click at [493, 86] on div at bounding box center [496, 84] width 11 height 11
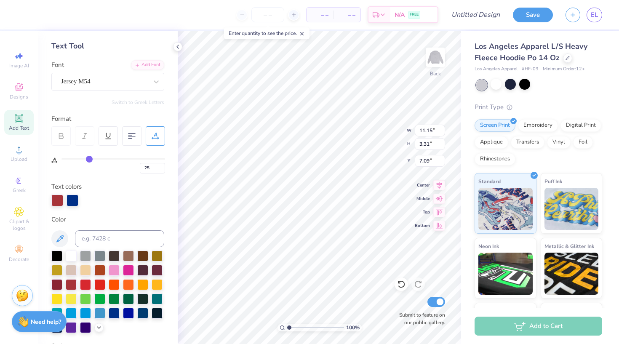
click at [89, 158] on input "range" at bounding box center [113, 158] width 104 height 1
click at [179, 45] on icon at bounding box center [177, 46] width 7 height 7
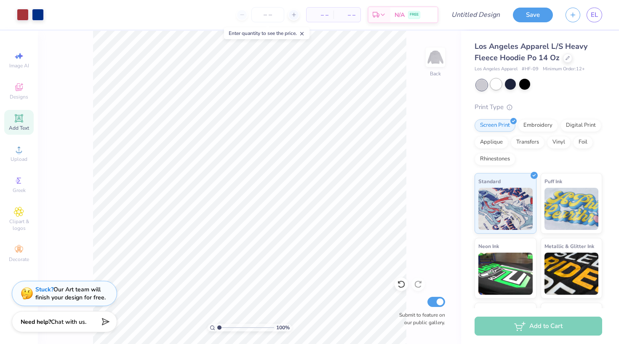
click at [494, 87] on div at bounding box center [496, 84] width 11 height 11
click at [512, 83] on div at bounding box center [510, 84] width 11 height 11
click at [526, 89] on div at bounding box center [524, 84] width 11 height 11
click at [516, 80] on div at bounding box center [539, 85] width 126 height 11
click at [510, 85] on div at bounding box center [510, 84] width 11 height 11
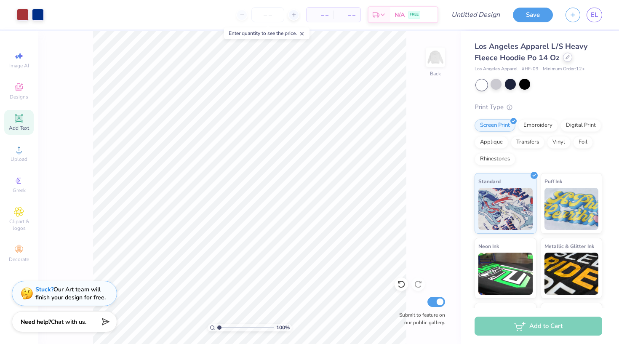
click at [566, 59] on icon at bounding box center [567, 57] width 3 height 3
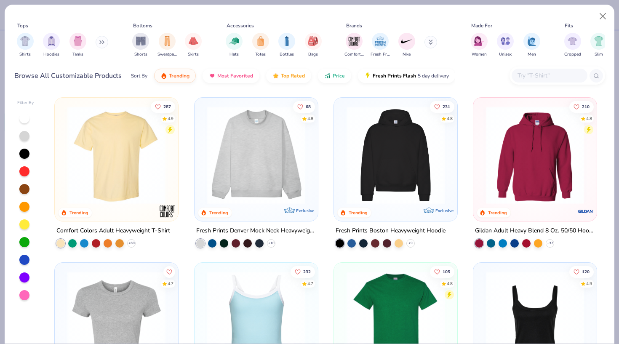
click at [281, 184] on img at bounding box center [256, 155] width 107 height 98
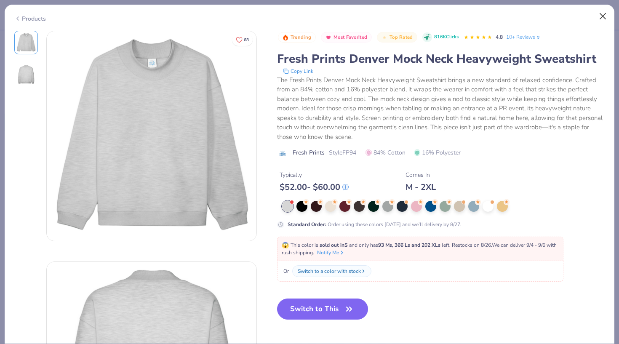
click at [601, 15] on button "Close" at bounding box center [603, 16] width 16 height 16
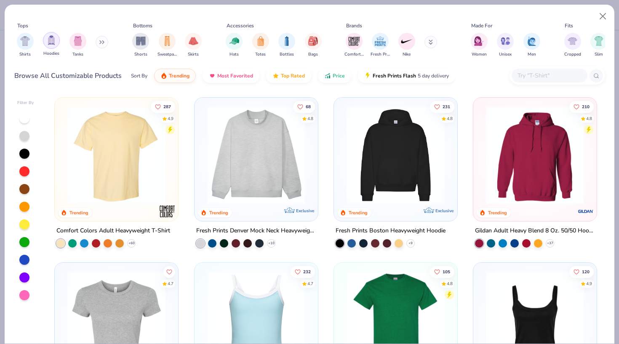
click at [56, 40] on div "filter for Hoodies" at bounding box center [51, 40] width 17 height 17
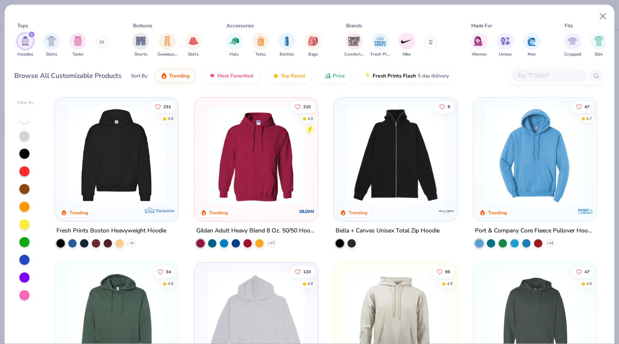
click at [104, 40] on icon at bounding box center [101, 42] width 5 height 4
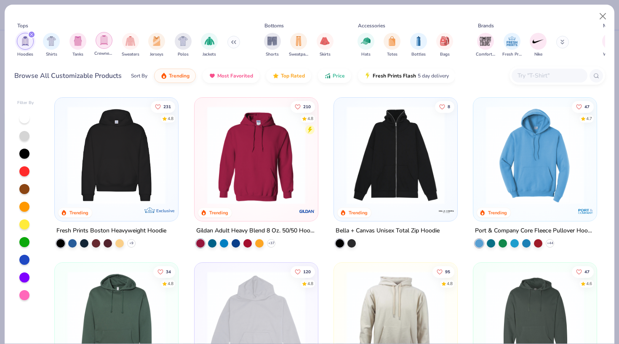
click at [105, 48] on div "filter for Crewnecks" at bounding box center [104, 40] width 17 height 17
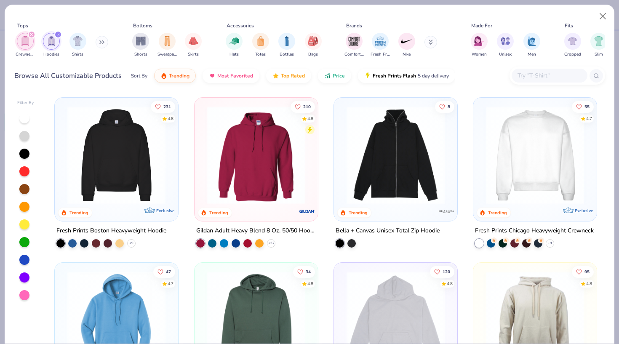
click at [536, 159] on img at bounding box center [535, 155] width 107 height 98
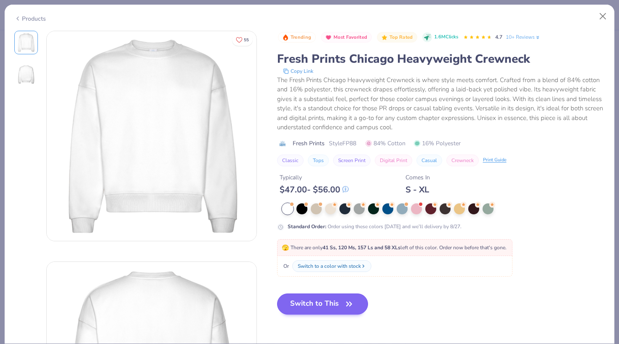
click at [311, 311] on button "Switch to This" at bounding box center [322, 304] width 91 height 21
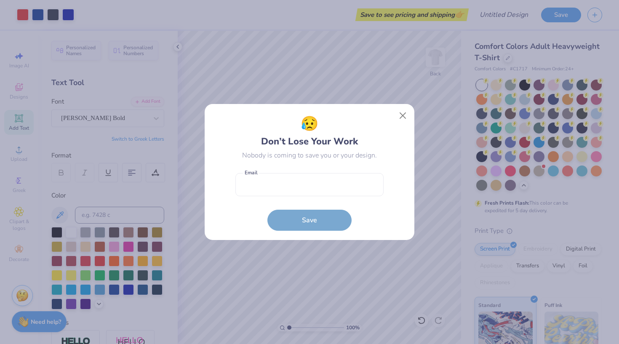
scroll to position [28, 0]
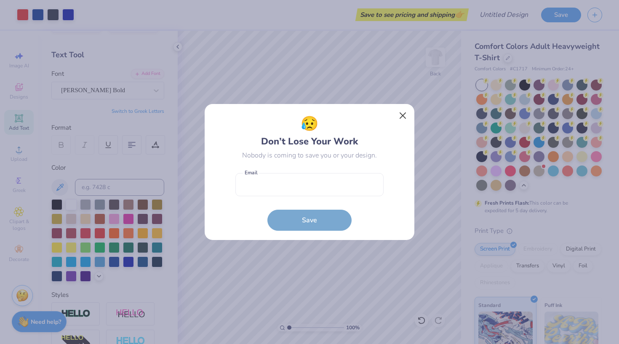
click at [401, 113] on button "Close" at bounding box center [403, 116] width 16 height 16
